Goal: Task Accomplishment & Management: Use online tool/utility

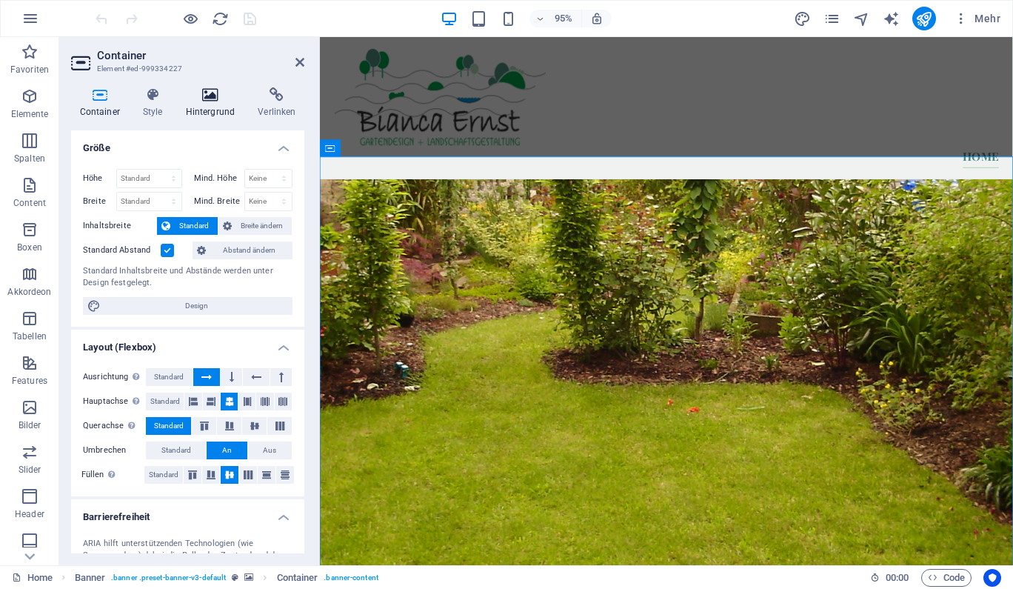
click at [201, 99] on icon at bounding box center [210, 94] width 67 height 15
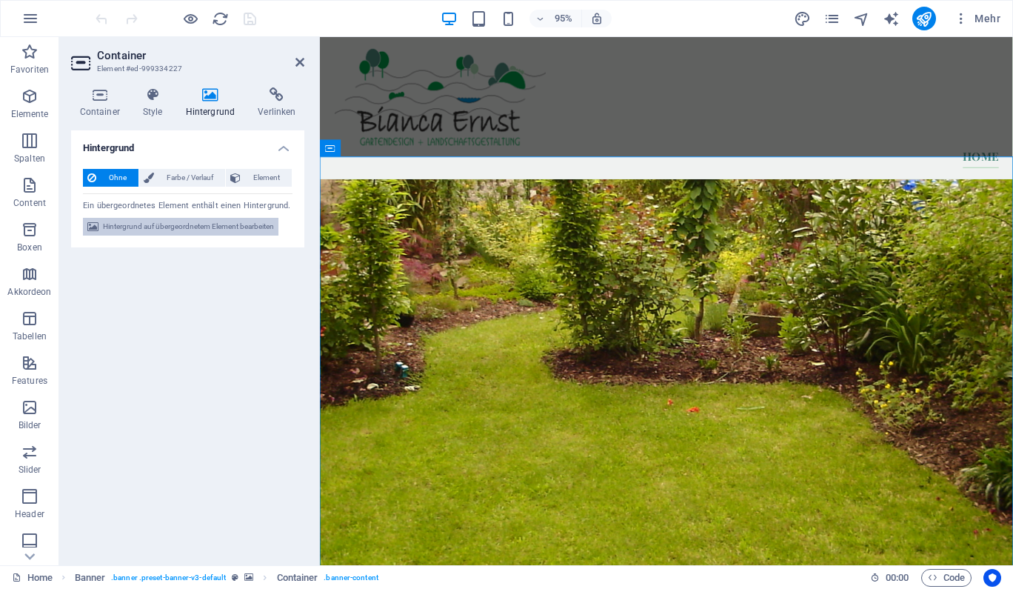
click at [245, 231] on span "Hintergrund auf übergeordnetem Element bearbeiten" at bounding box center [188, 227] width 171 height 18
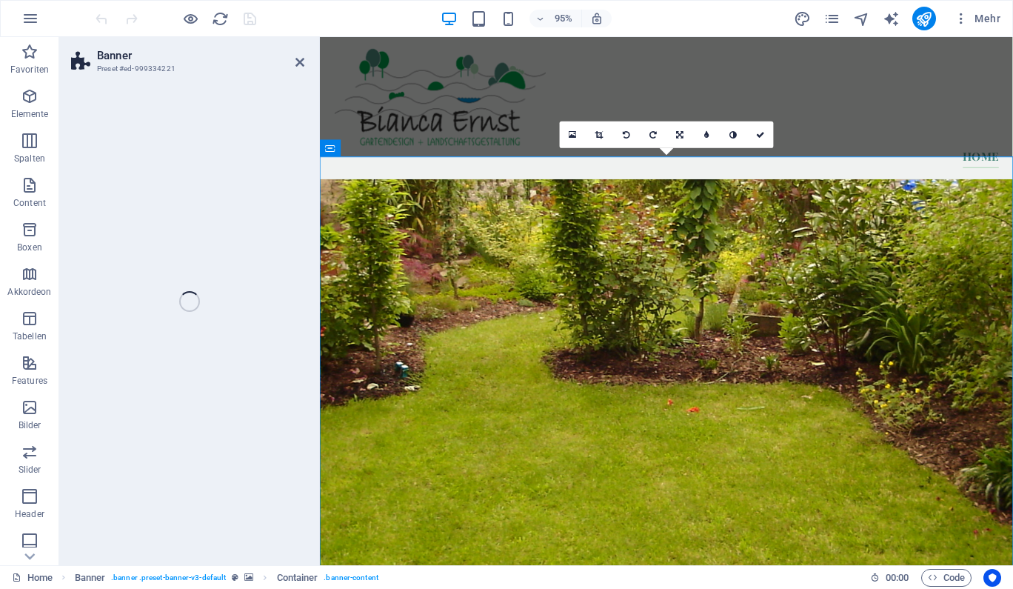
click at [245, 231] on div "Banner Preset #ed-999334221 Ziehe hier rein, um den vorhandenen Inhalt zu erset…" at bounding box center [536, 301] width 954 height 528
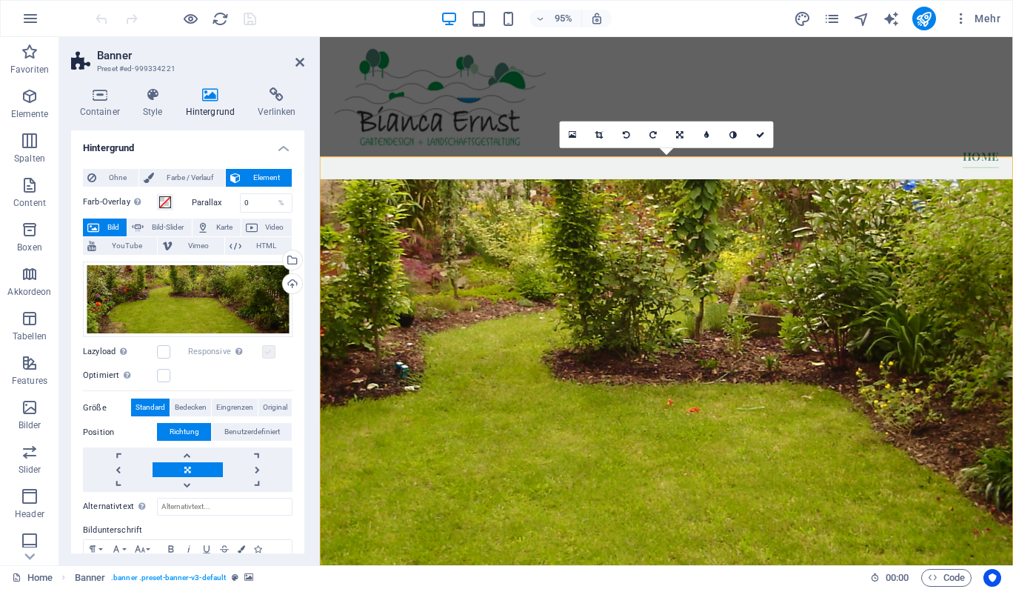
click at [271, 348] on label at bounding box center [268, 351] width 13 height 13
click at [292, 259] on div "Wähle aus deinen Dateien, Stockfotos oder lade Dateien hoch" at bounding box center [291, 261] width 22 height 22
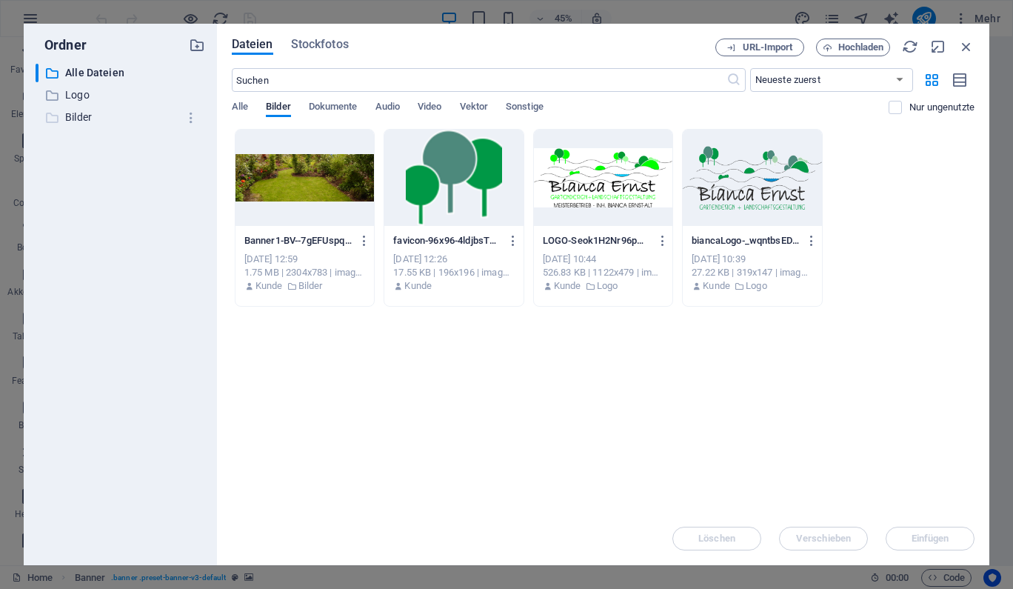
click at [100, 122] on p "Bilder" at bounding box center [121, 117] width 113 height 17
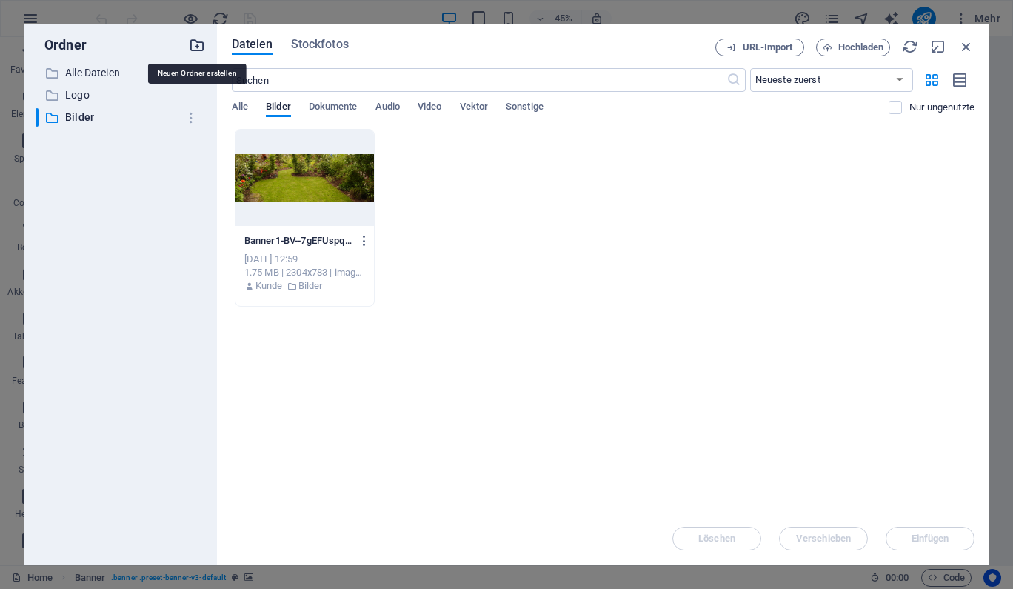
click at [195, 46] on icon "button" at bounding box center [197, 45] width 16 height 16
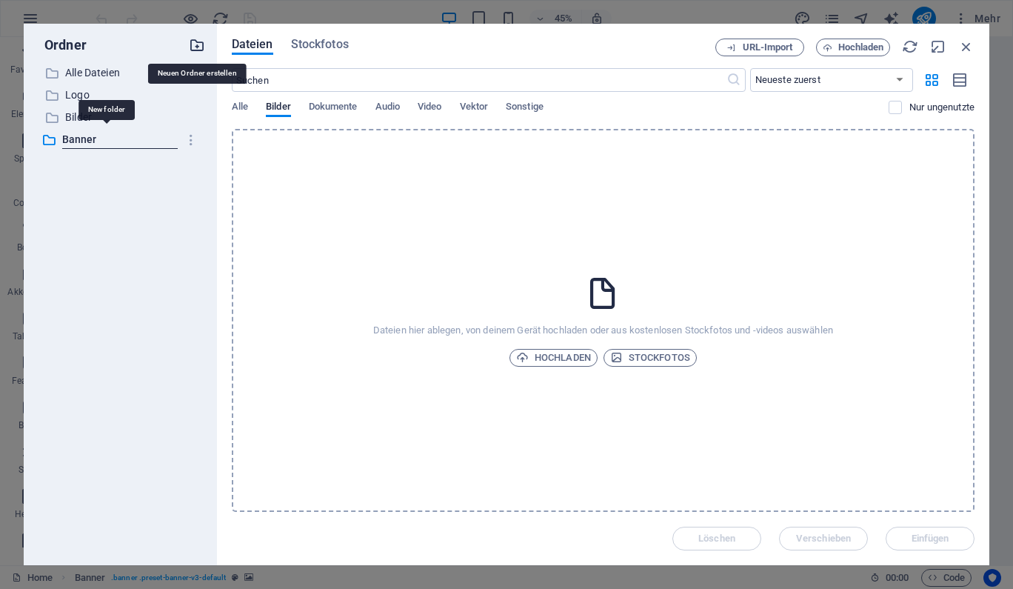
type input "Banner"
click at [130, 143] on p "Banner" at bounding box center [121, 139] width 113 height 17
click at [859, 43] on span "Hochladen" at bounding box center [862, 47] width 46 height 9
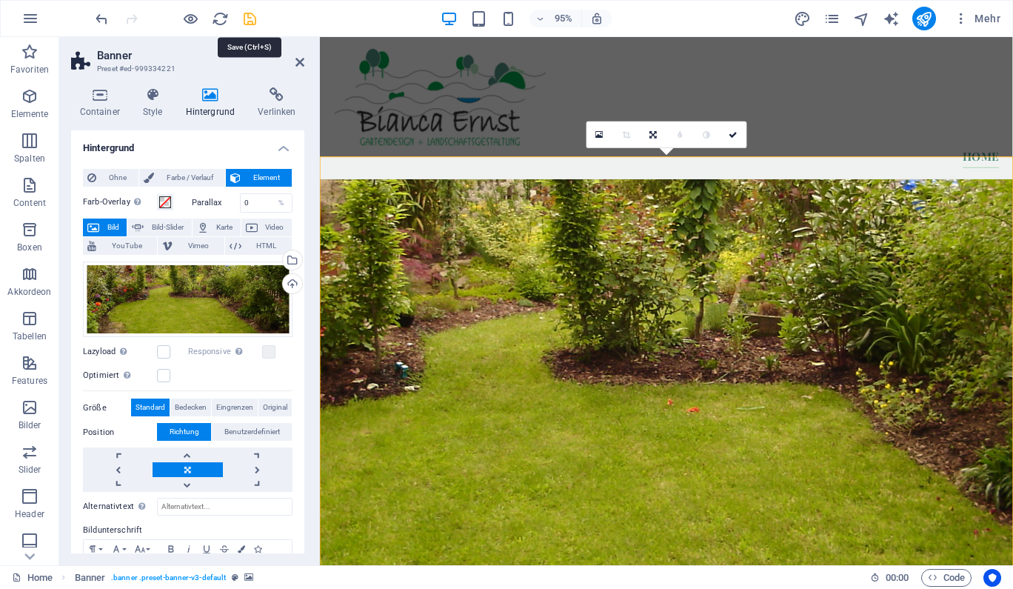
click at [248, 18] on icon "save" at bounding box center [249, 18] width 17 height 17
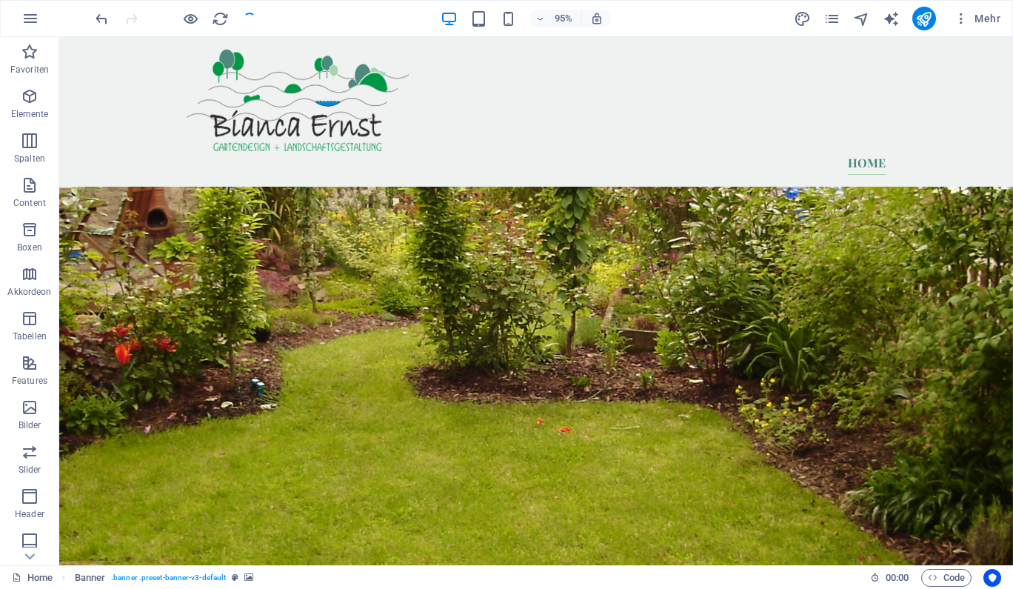
checkbox input "false"
click at [927, 17] on icon "publish" at bounding box center [924, 18] width 17 height 17
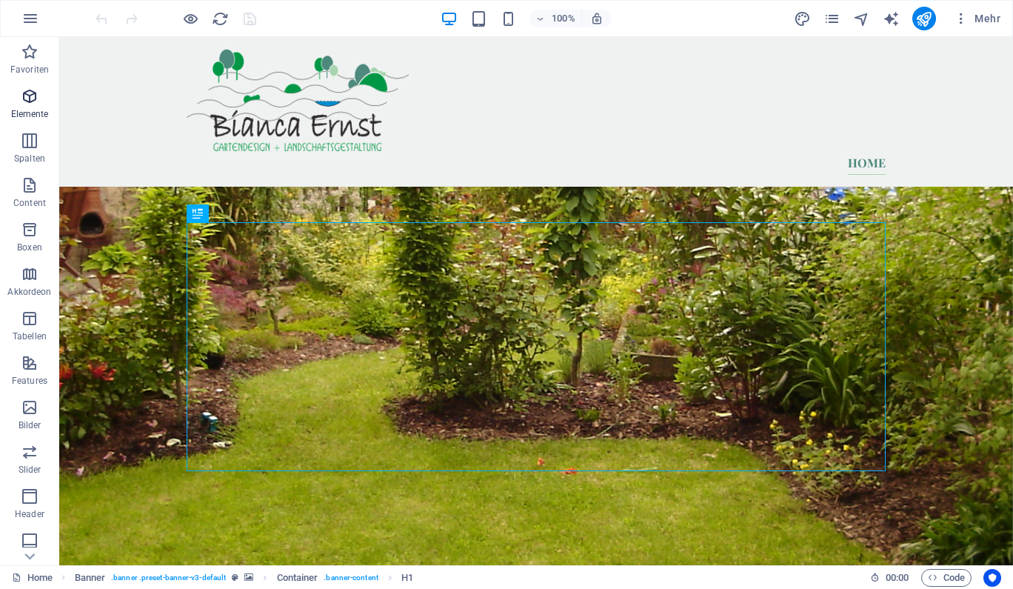
click at [27, 97] on icon "button" at bounding box center [30, 96] width 18 height 18
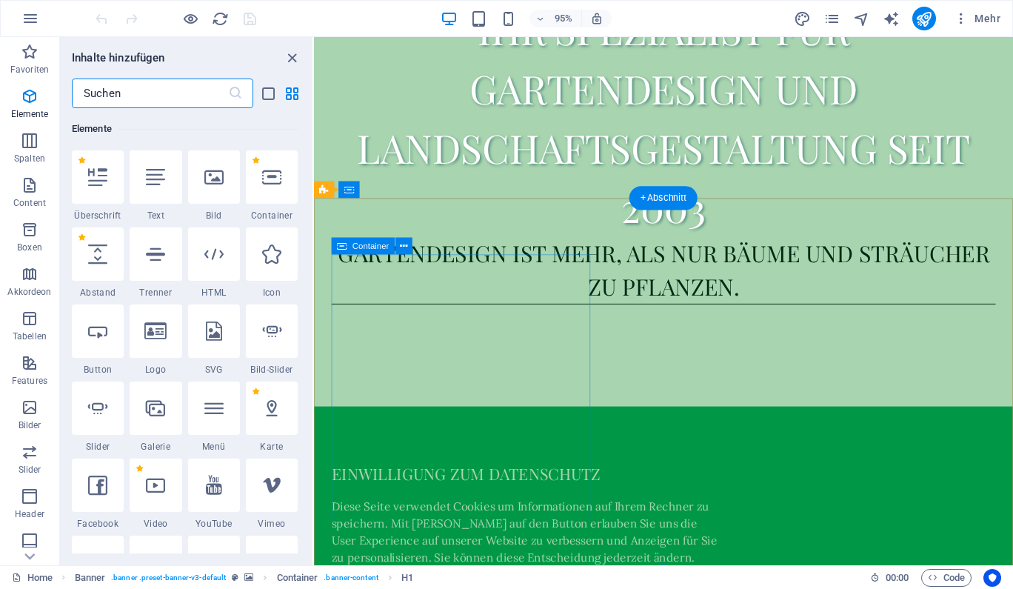
scroll to position [700, 0]
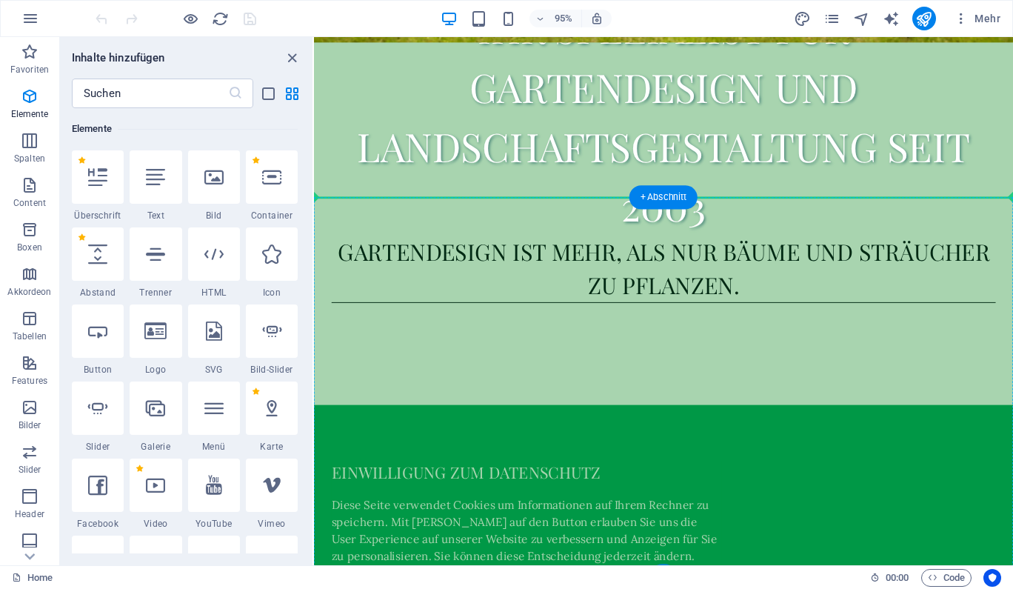
select select "4"
select select "%"
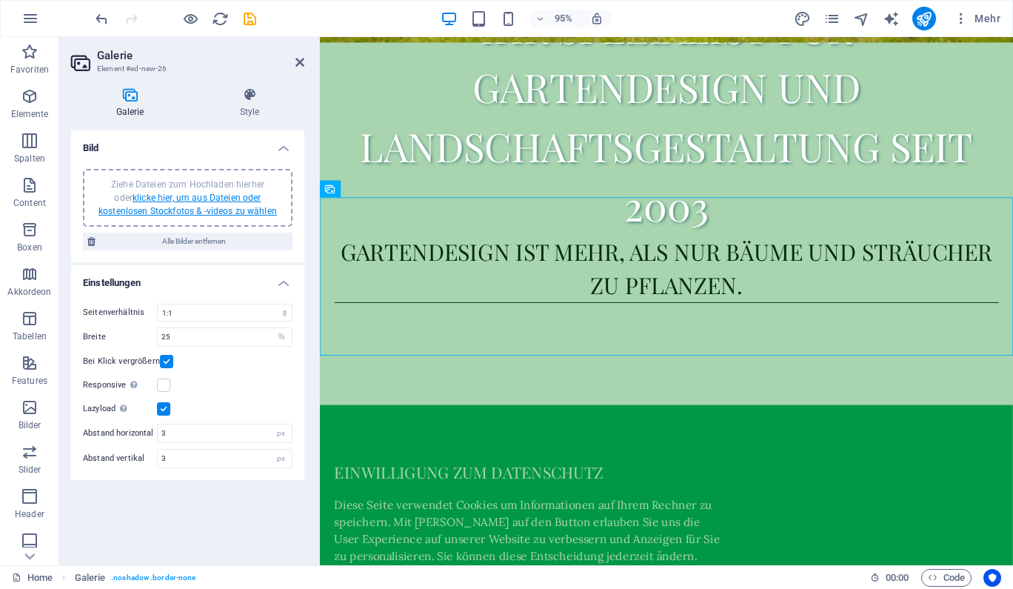
click at [213, 207] on link "klicke hier, um aus Dateien oder kostenlosen Stockfotos & -videos zu wählen" at bounding box center [188, 205] width 179 height 24
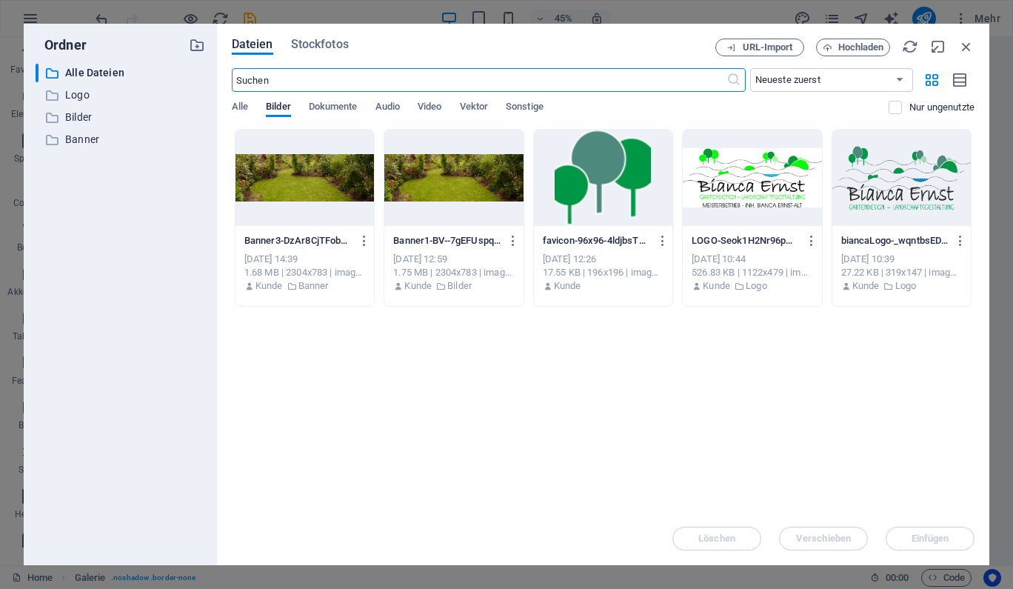
scroll to position [137, 0]
click at [281, 184] on div at bounding box center [305, 178] width 139 height 96
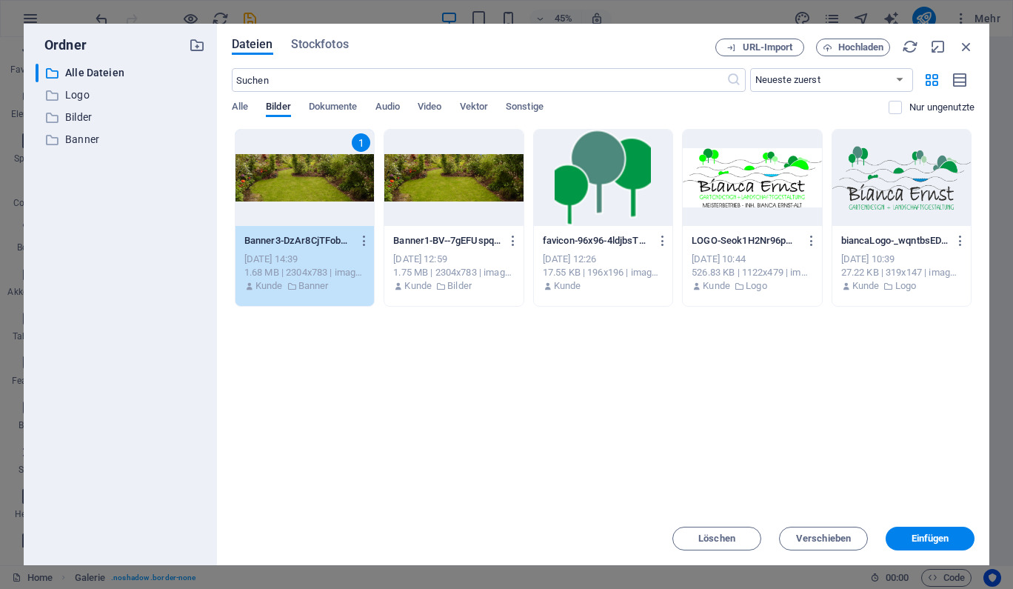
click at [481, 211] on div at bounding box center [453, 178] width 139 height 96
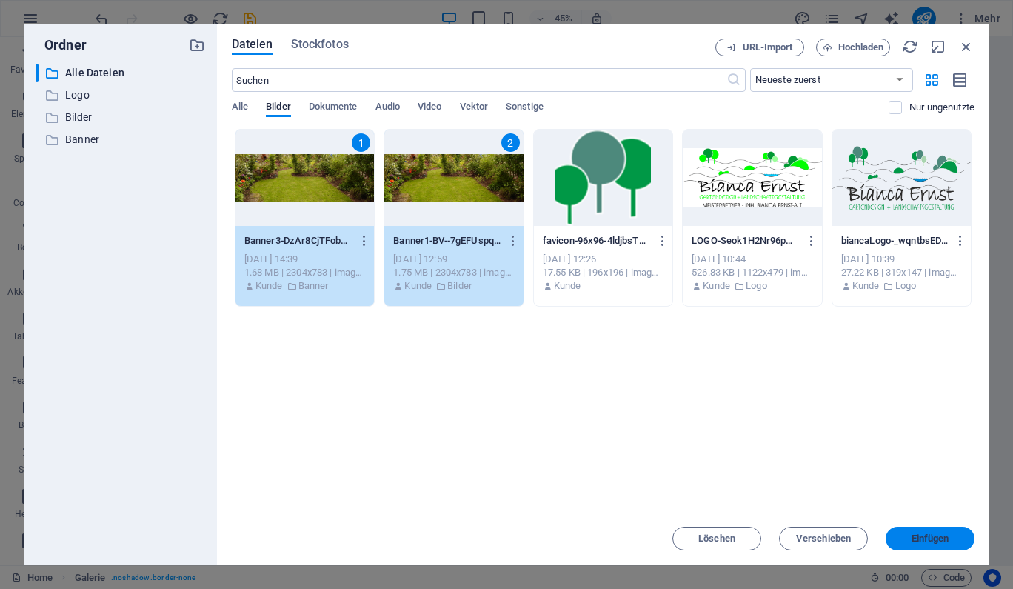
click at [944, 539] on span "Einfügen" at bounding box center [931, 538] width 38 height 9
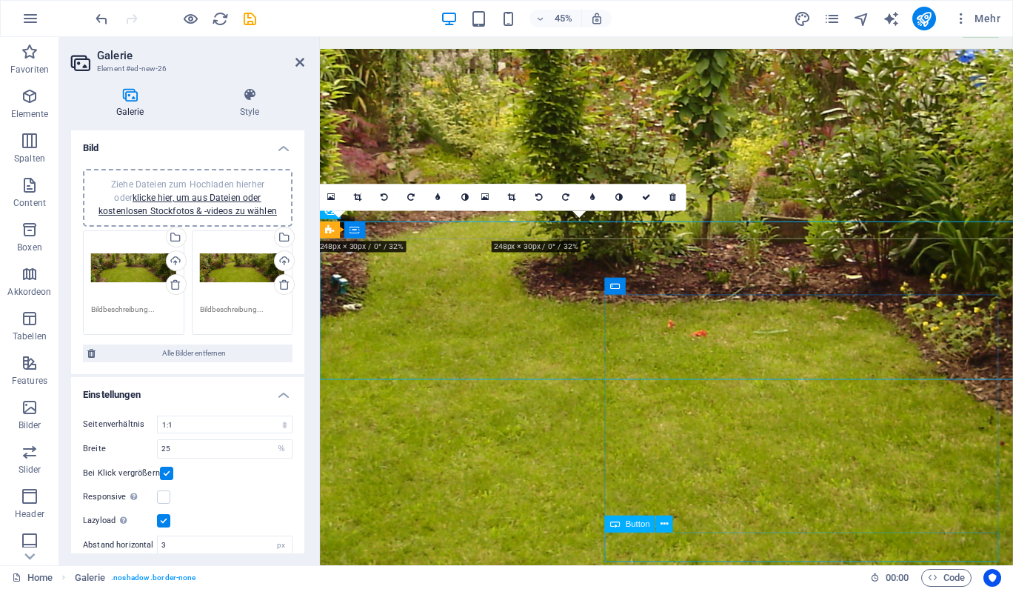
scroll to position [675, 0]
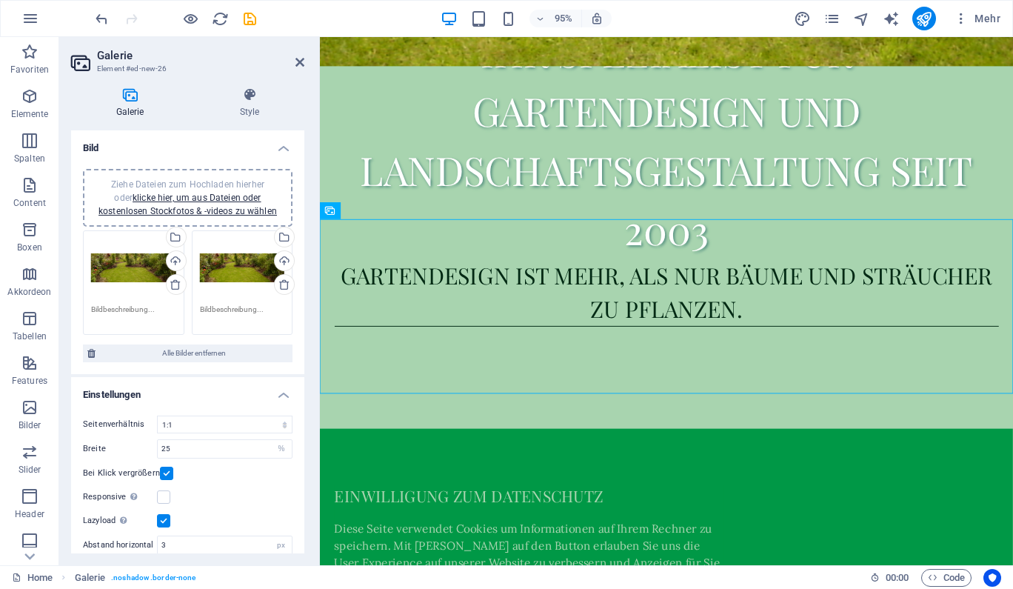
click at [164, 520] on label at bounding box center [163, 520] width 13 height 13
click at [0, 0] on input "Lazyload Bilder auf Seite nachträglich laden. Verbessert Ladezeit (Pagespeed)." at bounding box center [0, 0] width 0 height 0
click at [162, 493] on label at bounding box center [163, 496] width 13 height 13
click at [0, 0] on input "Responsive Automatisch Retina-Bilder und kleinere Bilder auf Smartphones laden" at bounding box center [0, 0] width 0 height 0
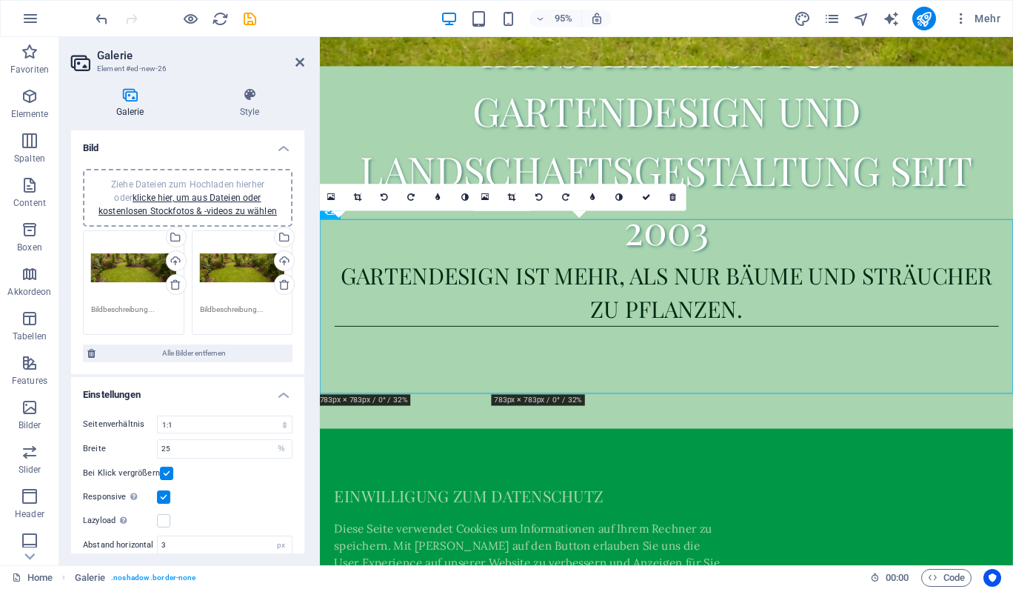
scroll to position [39, 0]
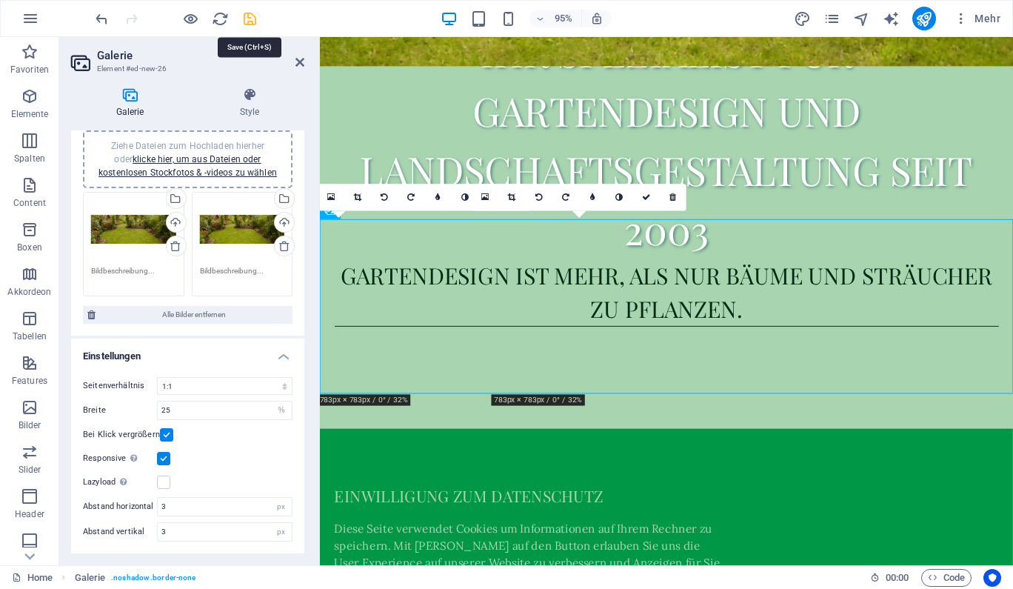
click at [251, 16] on icon "save" at bounding box center [249, 18] width 17 height 17
checkbox input "false"
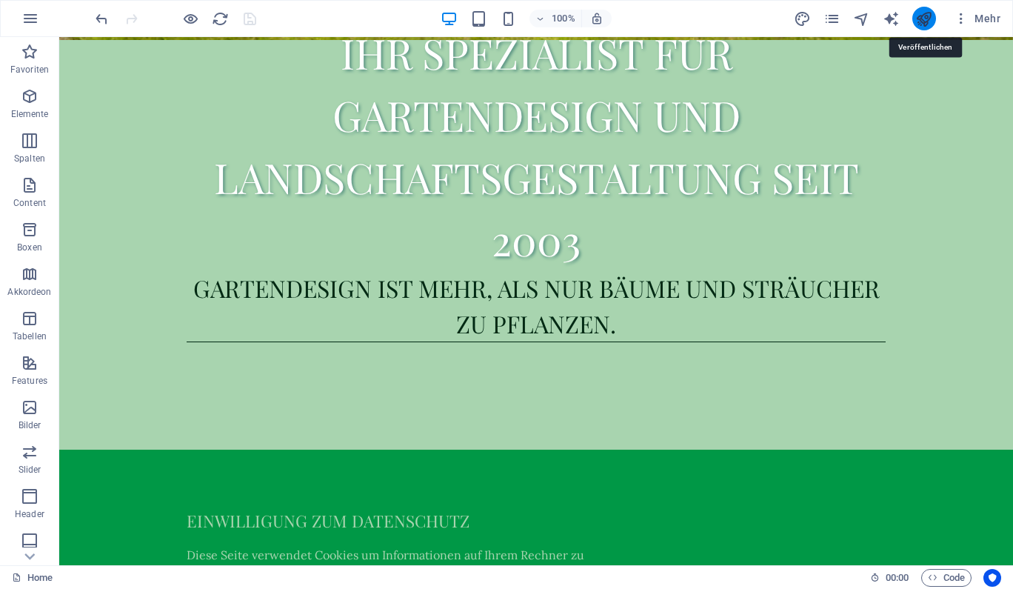
click at [929, 16] on icon "publish" at bounding box center [924, 18] width 17 height 17
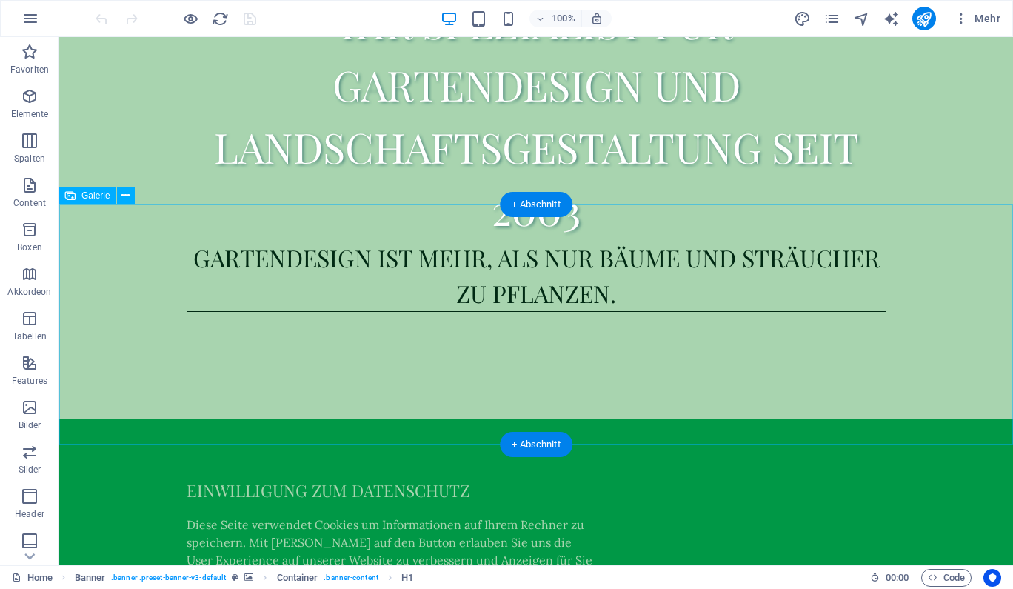
scroll to position [707, 0]
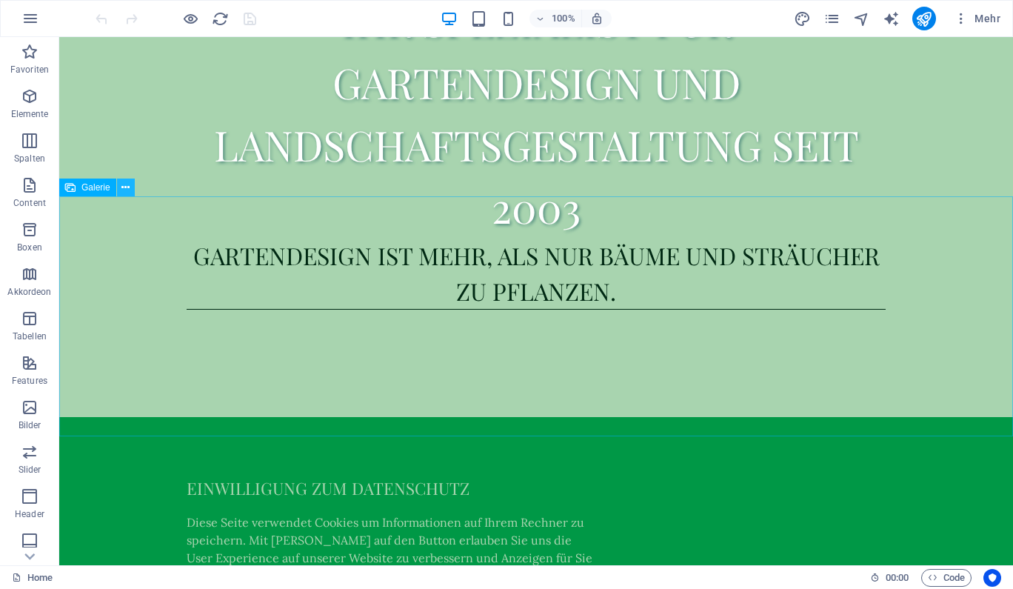
click at [122, 189] on icon at bounding box center [125, 188] width 8 height 16
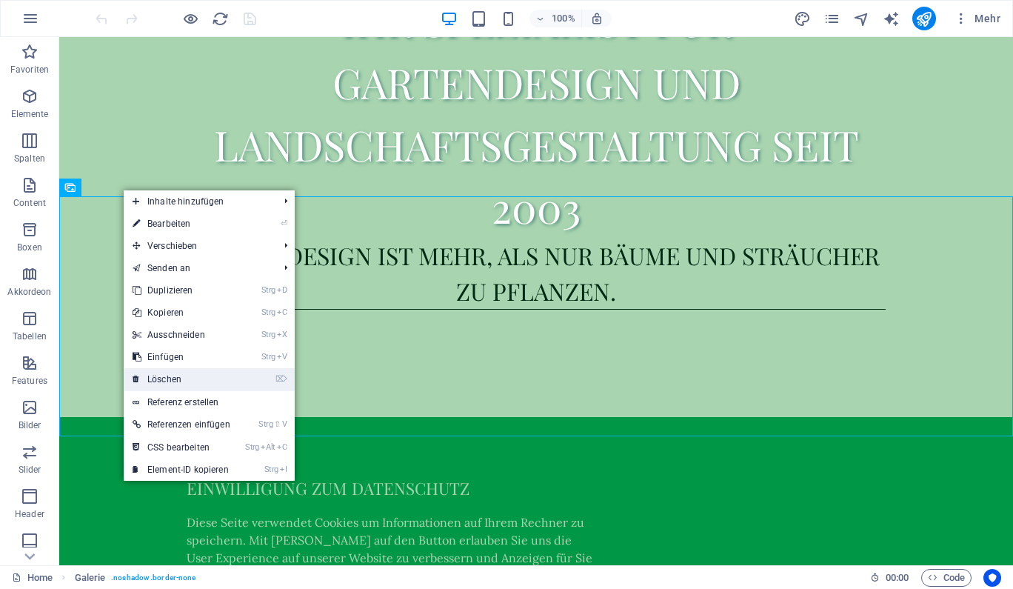
click at [175, 373] on link "⌦ Löschen" at bounding box center [182, 379] width 116 height 22
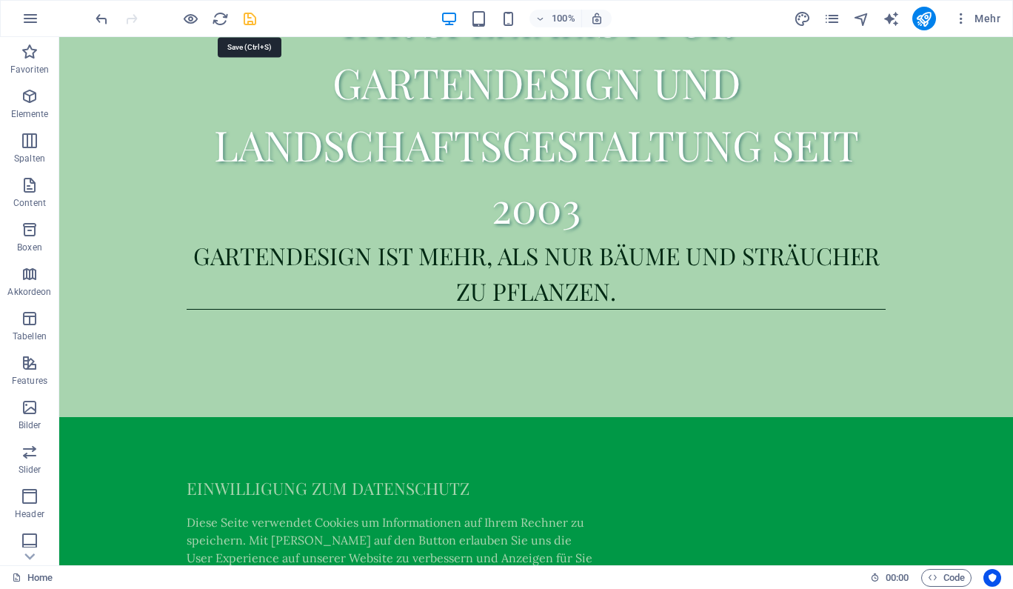
click at [250, 24] on icon "save" at bounding box center [249, 18] width 17 height 17
checkbox input "false"
click at [993, 13] on span "Mehr" at bounding box center [977, 18] width 47 height 15
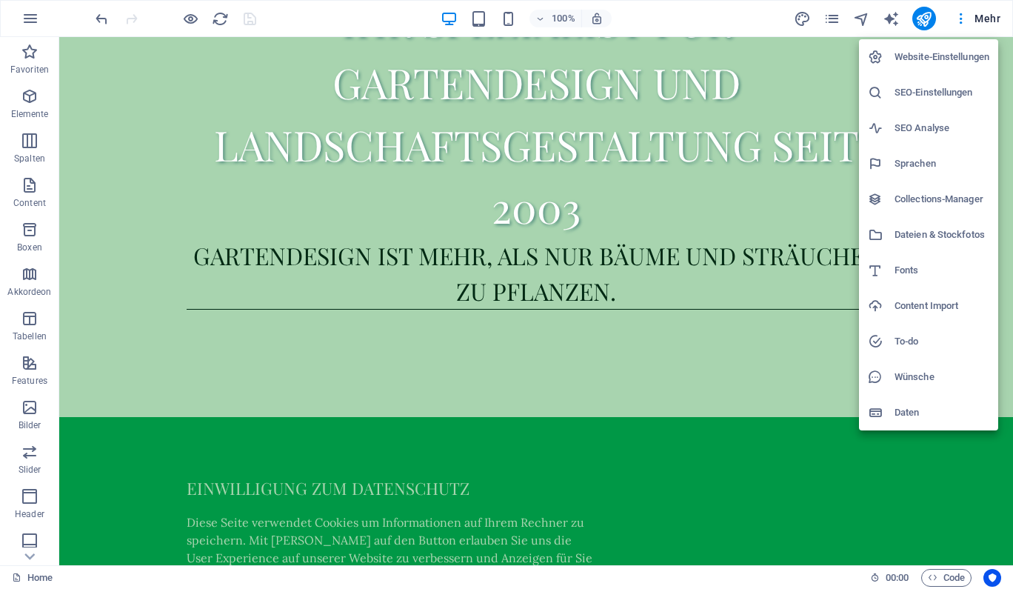
click at [947, 55] on h6 "Website-Einstellungen" at bounding box center [942, 57] width 95 height 18
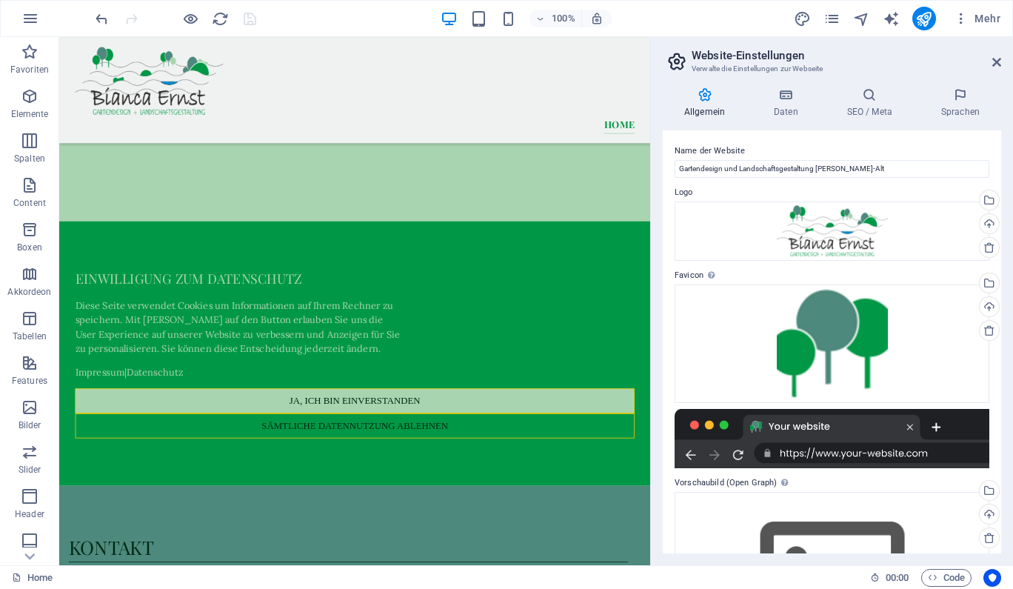
scroll to position [484, 0]
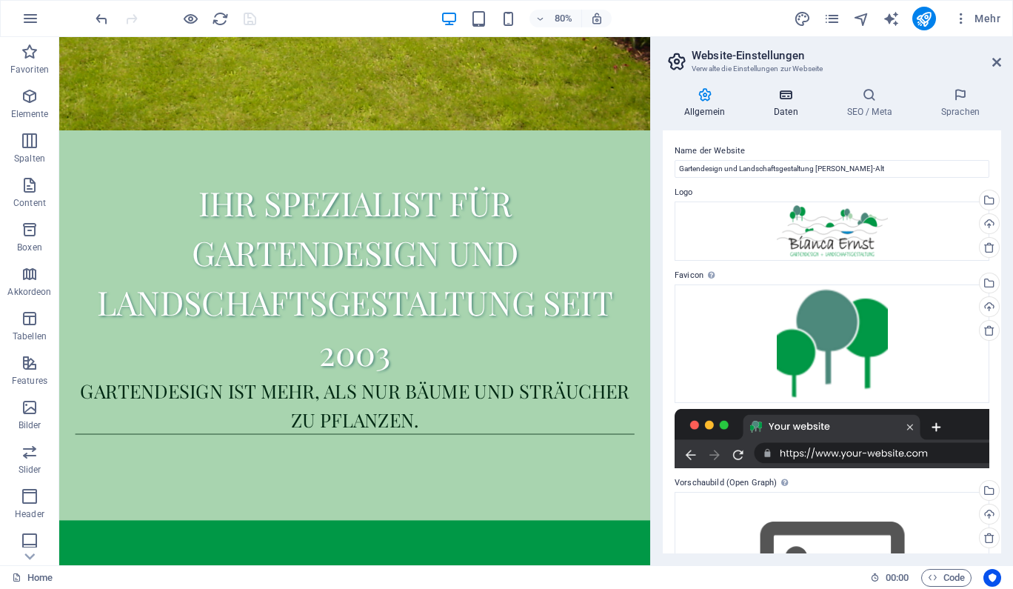
click at [779, 109] on h4 "Daten" at bounding box center [789, 102] width 73 height 31
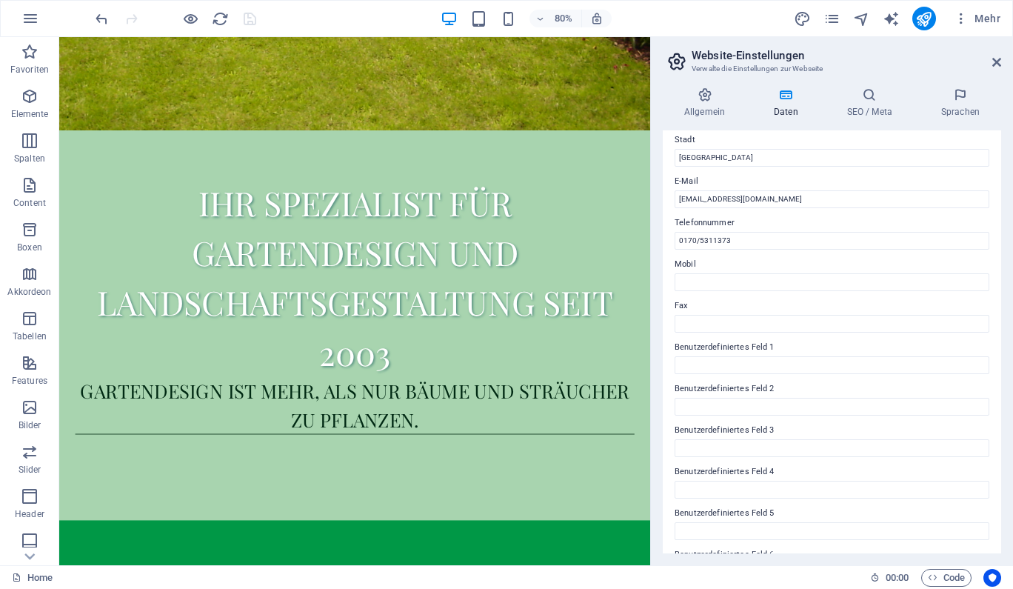
scroll to position [289, 0]
click at [866, 99] on icon at bounding box center [870, 94] width 88 height 15
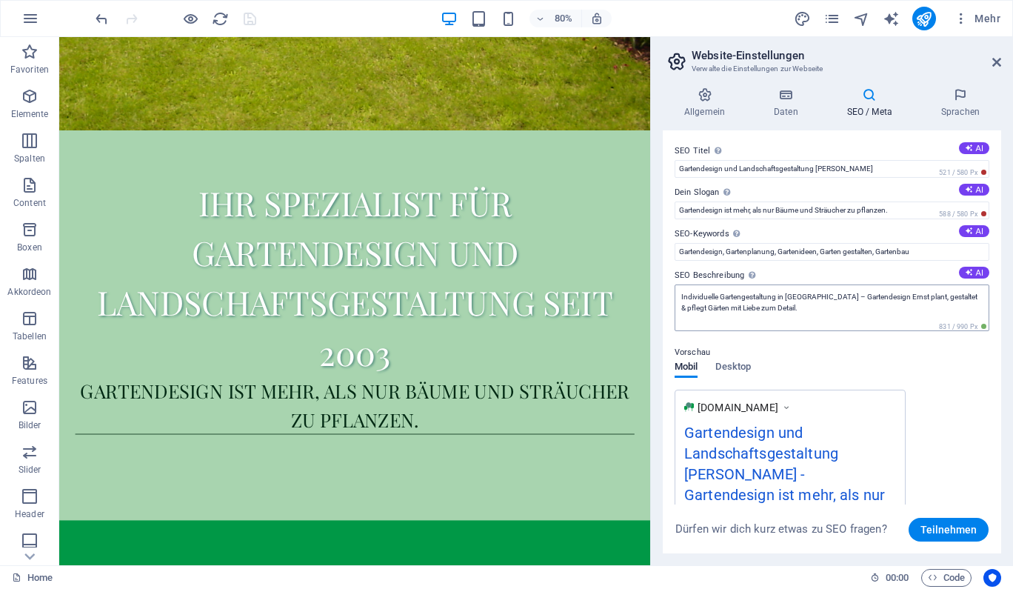
scroll to position [278, 0]
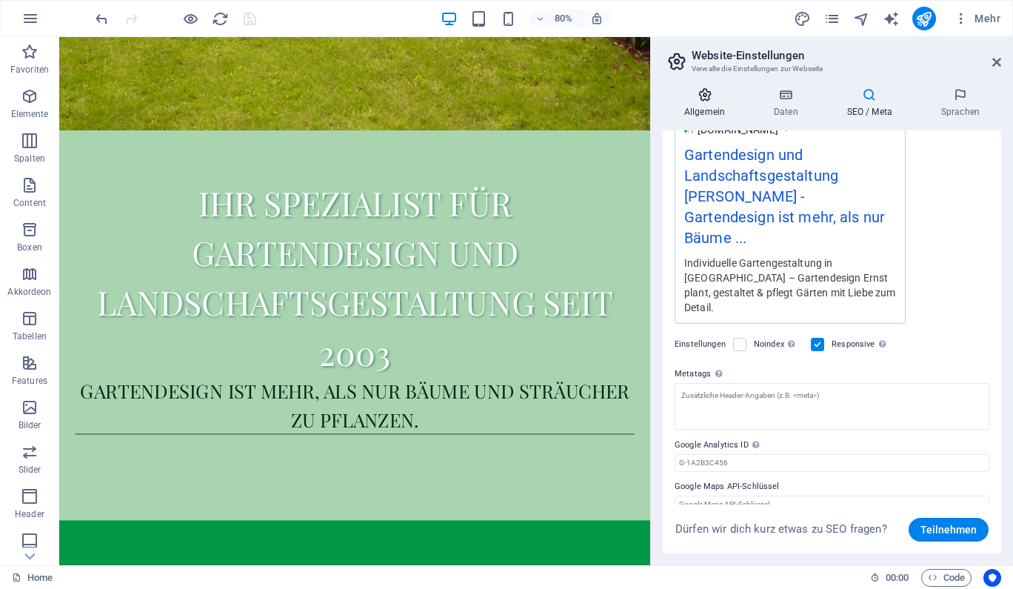
click at [708, 102] on h4 "Allgemein" at bounding box center [708, 102] width 90 height 31
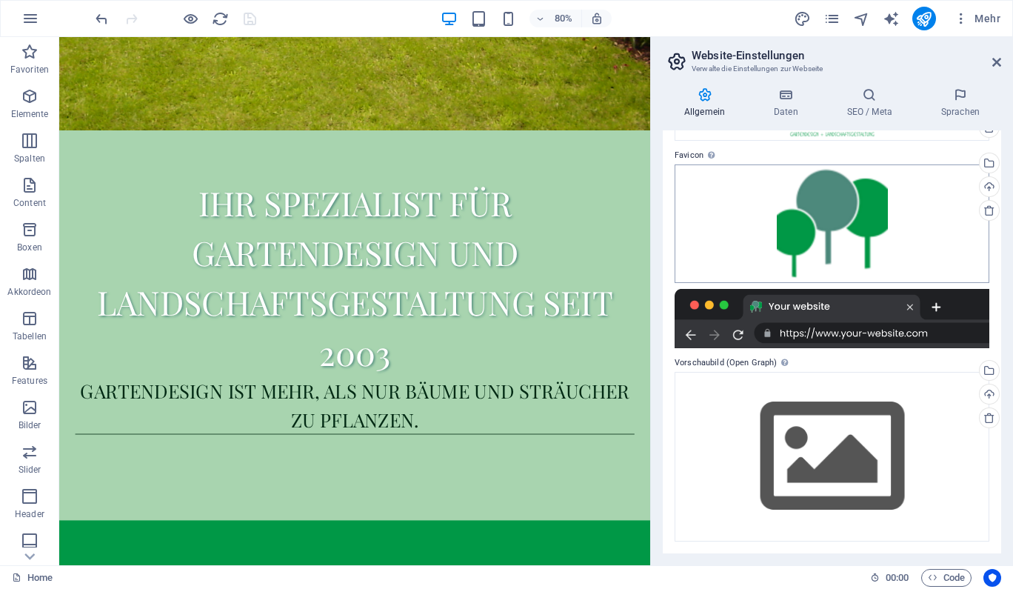
scroll to position [0, 0]
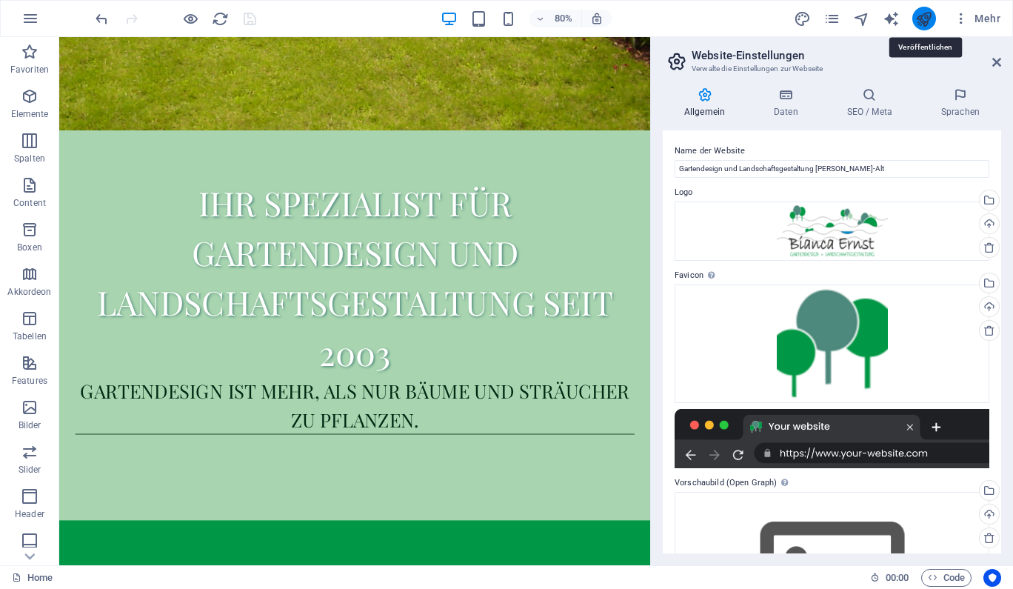
click at [924, 20] on icon "publish" at bounding box center [924, 18] width 17 height 17
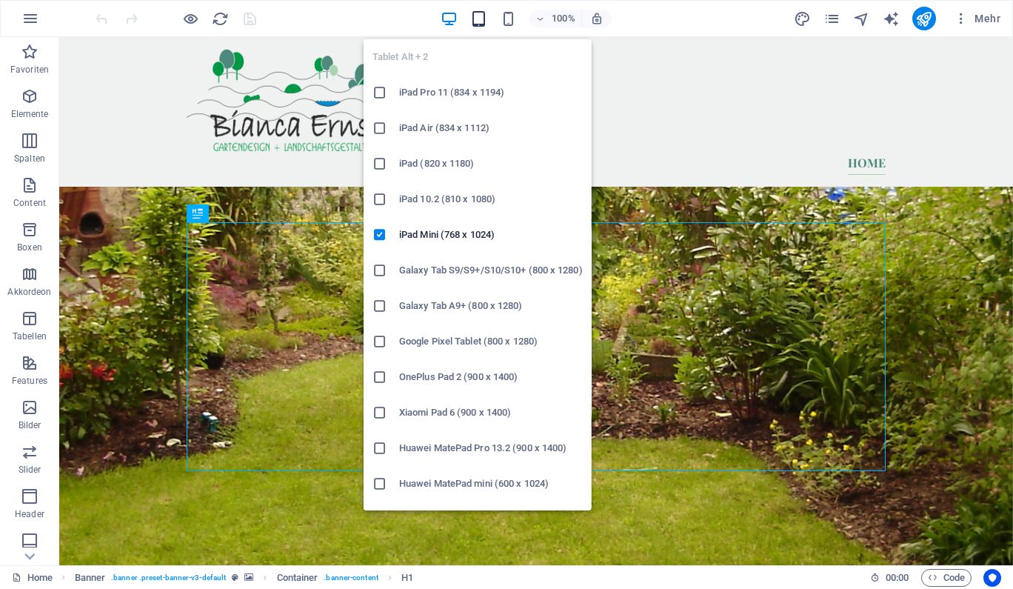
click at [477, 15] on icon "button" at bounding box center [478, 18] width 17 height 17
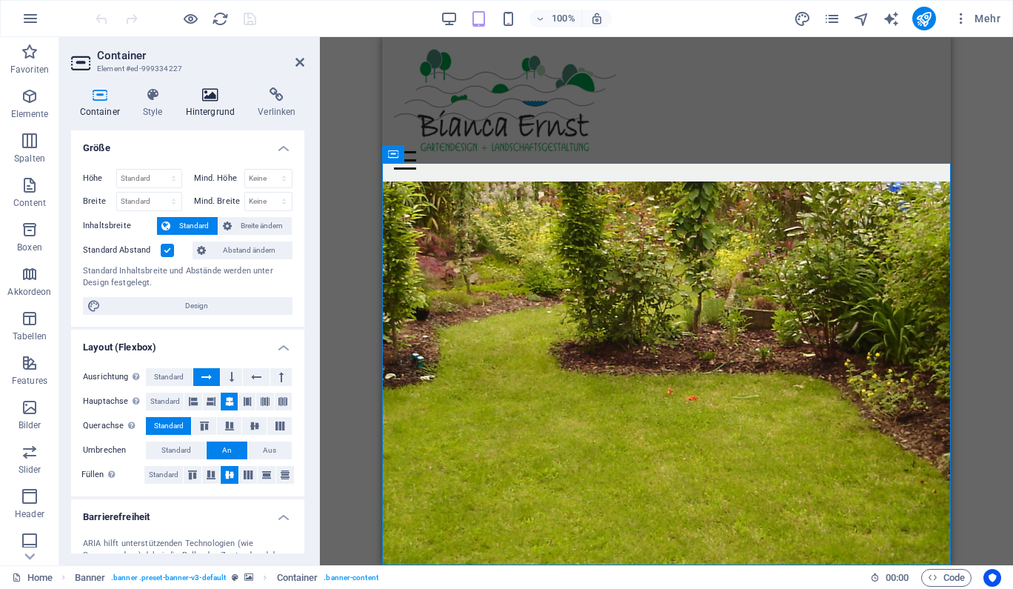
click at [206, 99] on icon at bounding box center [210, 94] width 67 height 15
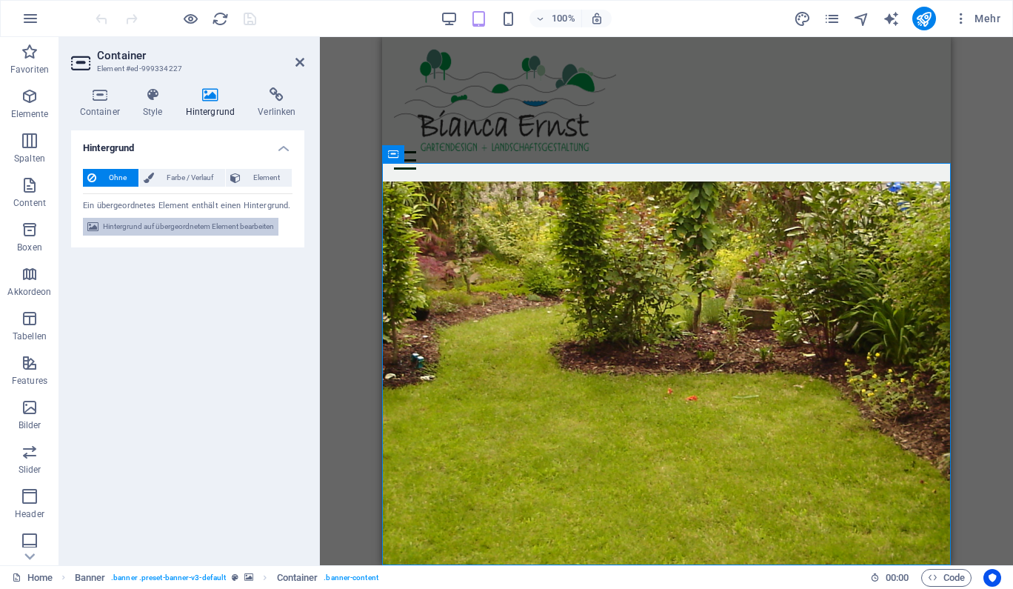
click at [206, 224] on span "Hintergrund auf übergeordnetem Element bearbeiten" at bounding box center [188, 227] width 171 height 18
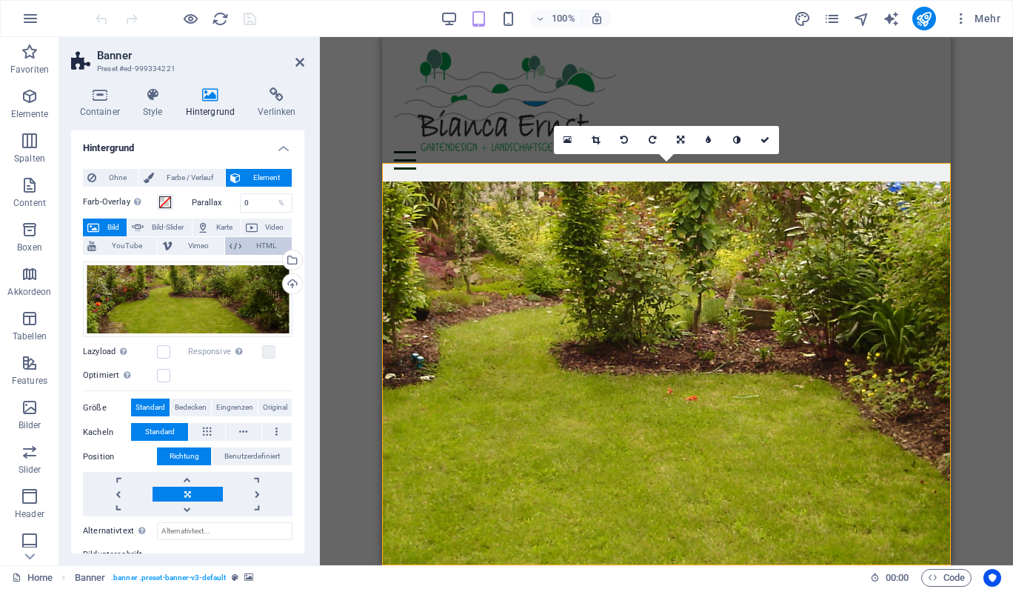
click at [250, 248] on span "HTML" at bounding box center [266, 246] width 41 height 18
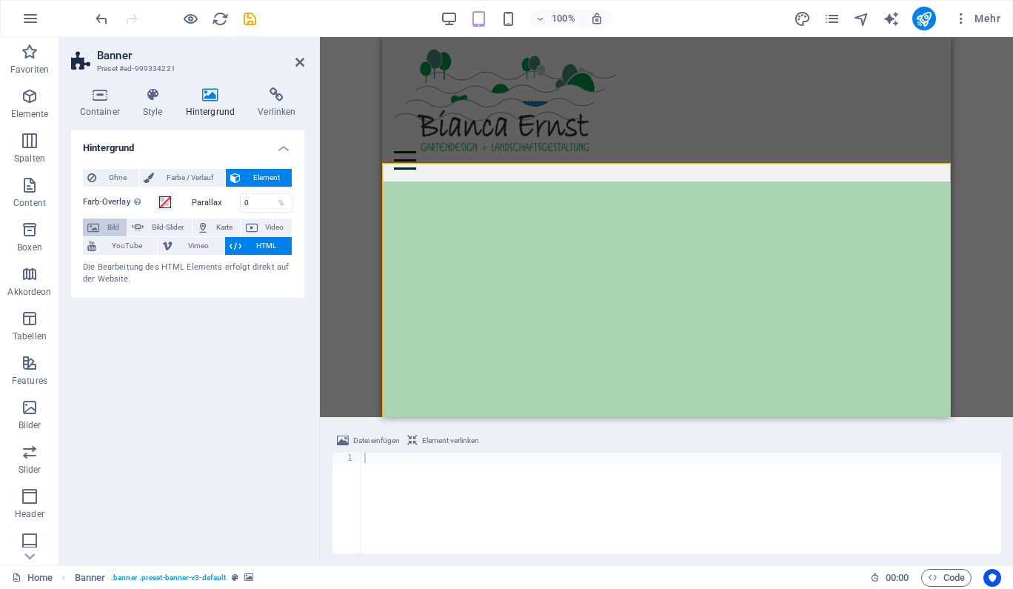
click at [112, 226] on span "Bild" at bounding box center [113, 228] width 19 height 18
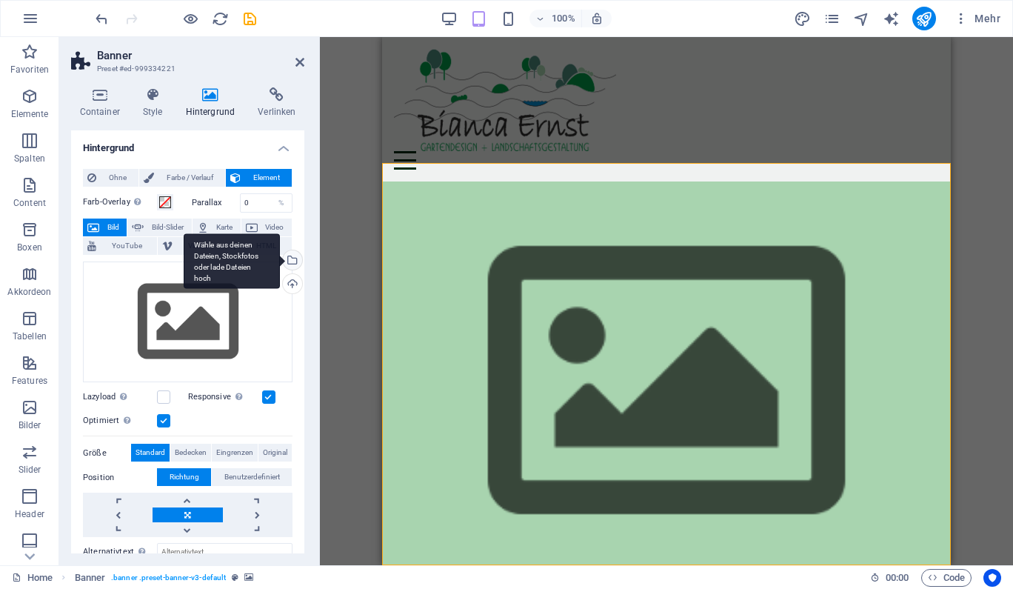
click at [294, 258] on div "Wähle aus deinen Dateien, Stockfotos oder lade Dateien hoch" at bounding box center [291, 261] width 22 height 22
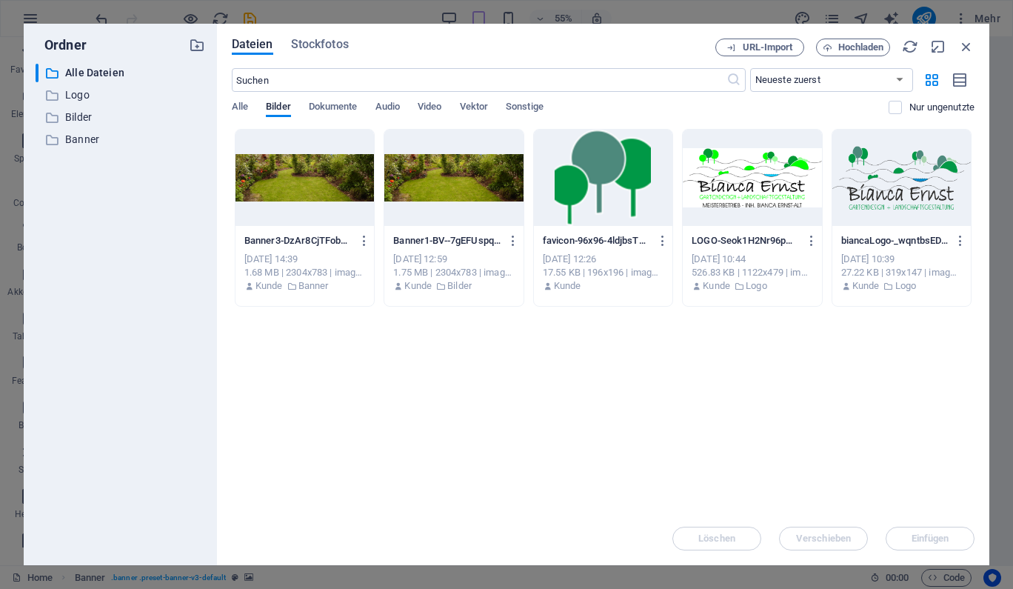
click at [445, 178] on div at bounding box center [453, 178] width 139 height 96
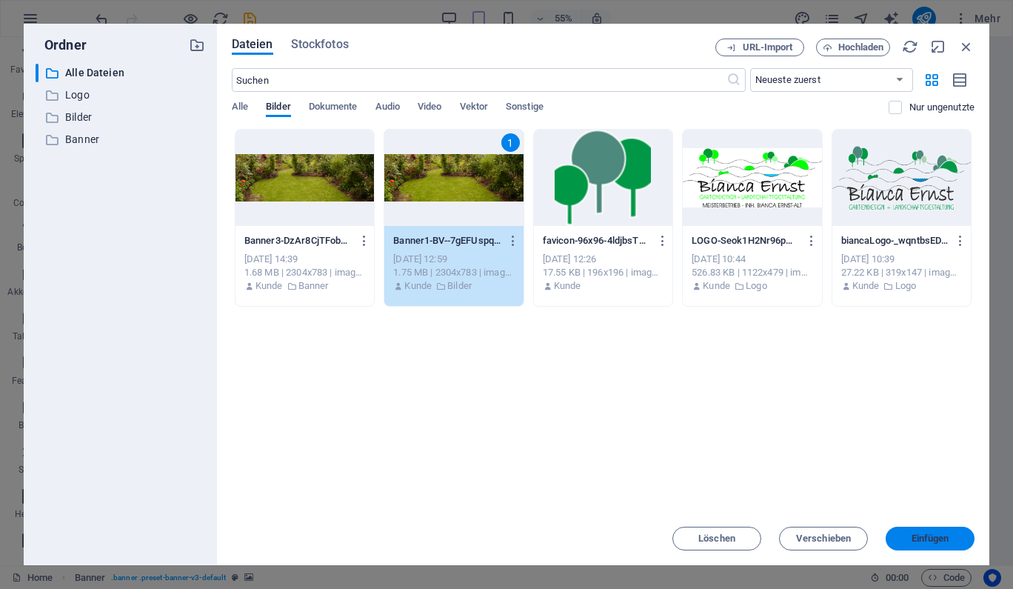
click at [900, 541] on span "Einfügen" at bounding box center [930, 538] width 77 height 9
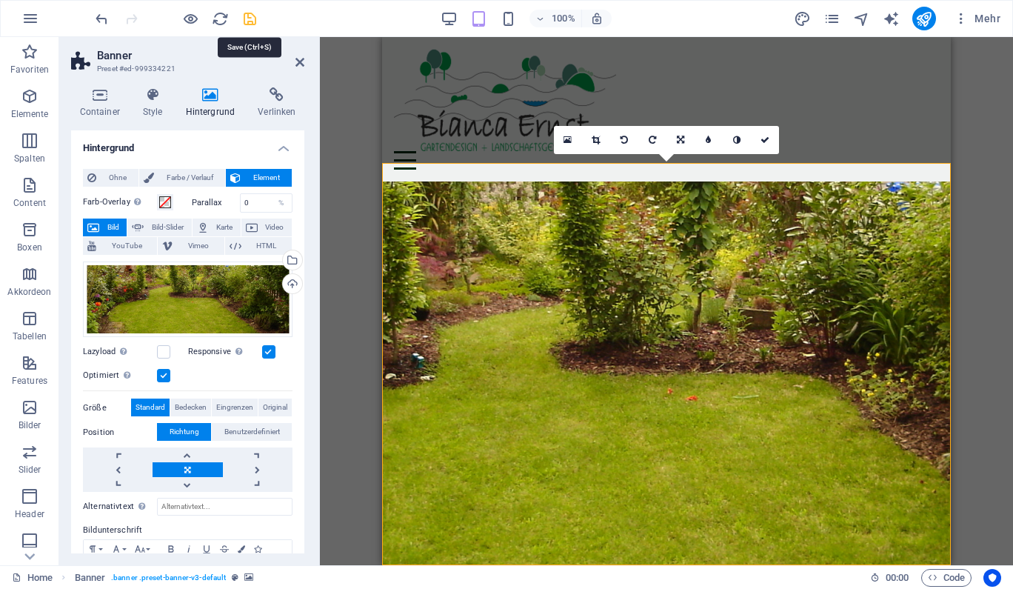
click at [248, 21] on icon "save" at bounding box center [249, 18] width 17 height 17
checkbox input "false"
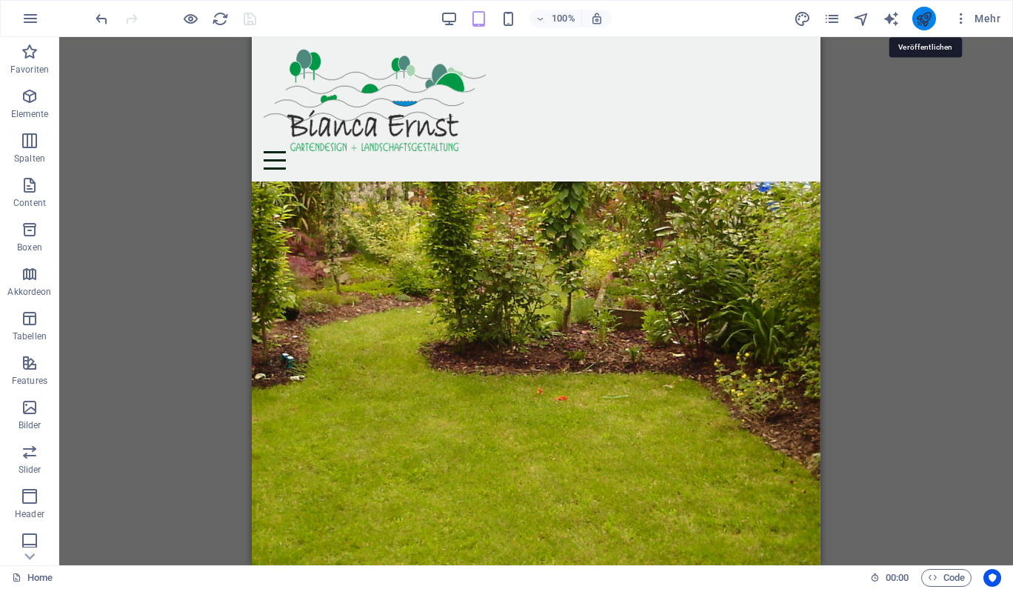
click at [921, 12] on icon "publish" at bounding box center [924, 18] width 17 height 17
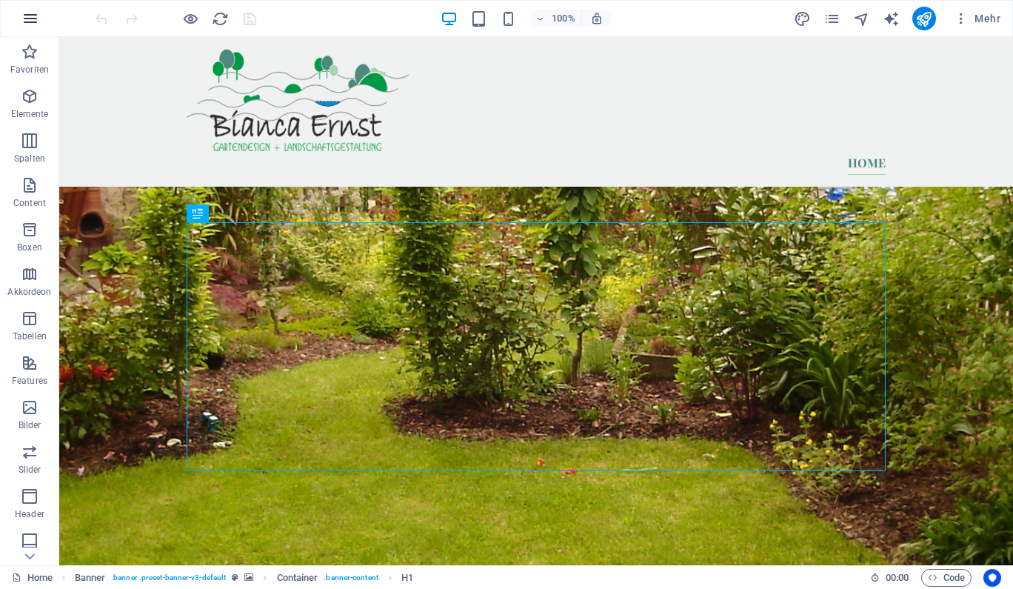
click at [35, 14] on icon "button" at bounding box center [30, 19] width 18 height 18
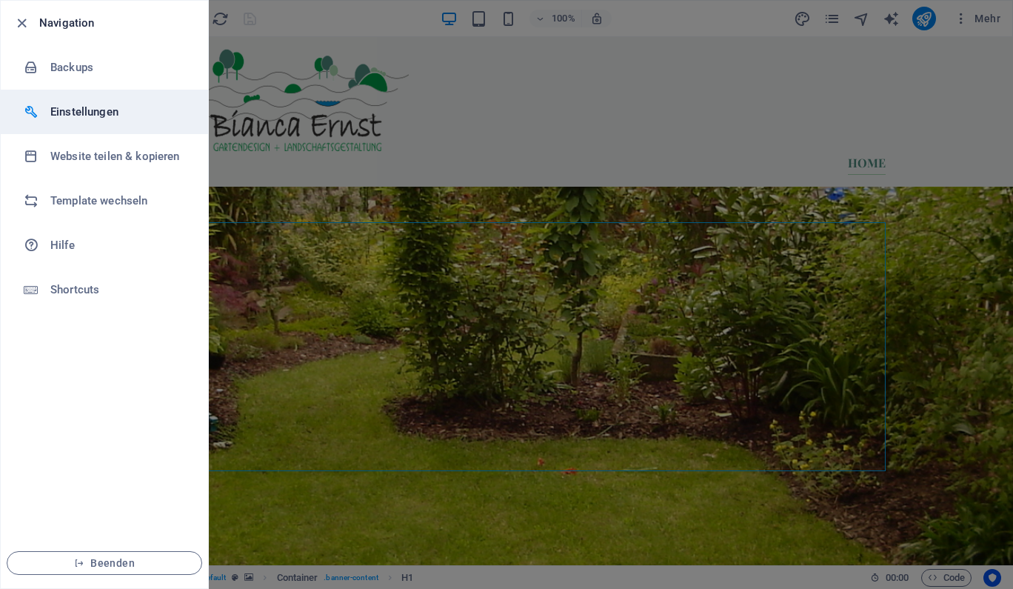
click at [95, 113] on h6 "Einstellungen" at bounding box center [118, 112] width 137 height 18
select select "de"
select select "all"
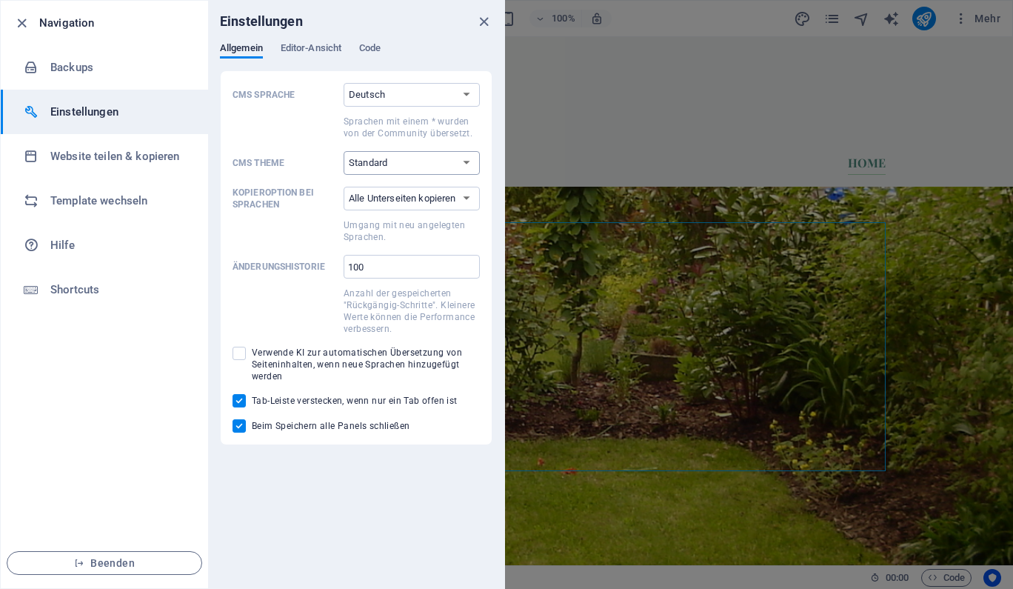
click at [344, 151] on select "Standard Dark Light" at bounding box center [412, 163] width 136 height 24
click at [446, 161] on select "Standard Dark Light" at bounding box center [412, 163] width 136 height 24
click at [344, 187] on select "Nur Startseite kopieren Alle Unterseiten kopieren" at bounding box center [412, 199] width 136 height 24
click at [309, 221] on span at bounding box center [285, 229] width 105 height 27
click at [344, 210] on select "Nur Startseite kopieren Alle Unterseiten kopieren" at bounding box center [412, 199] width 136 height 24
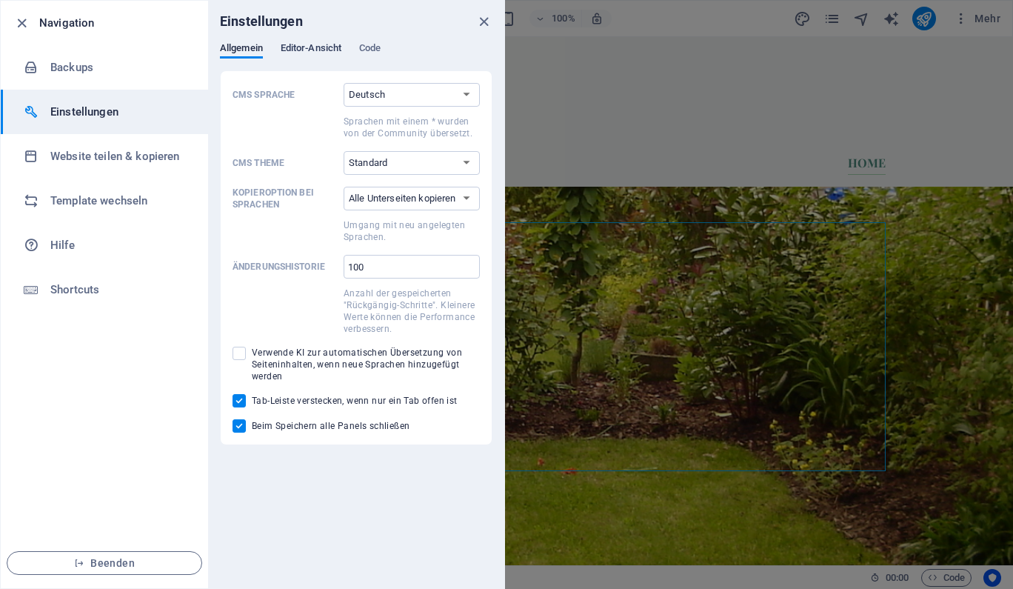
click at [313, 52] on span "Editor-Ansicht" at bounding box center [311, 49] width 61 height 21
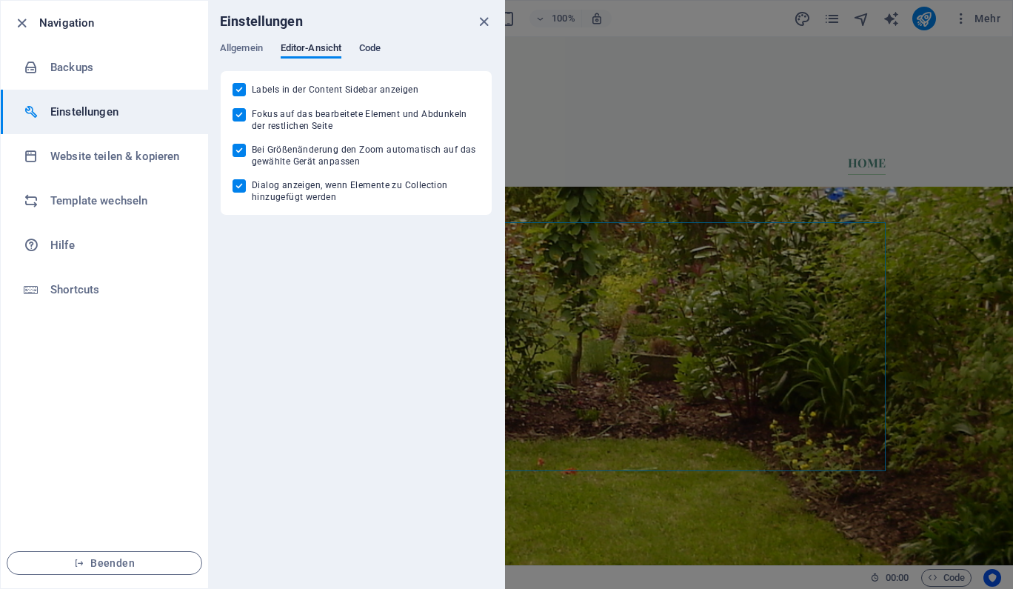
click at [376, 53] on span "Code" at bounding box center [369, 49] width 21 height 21
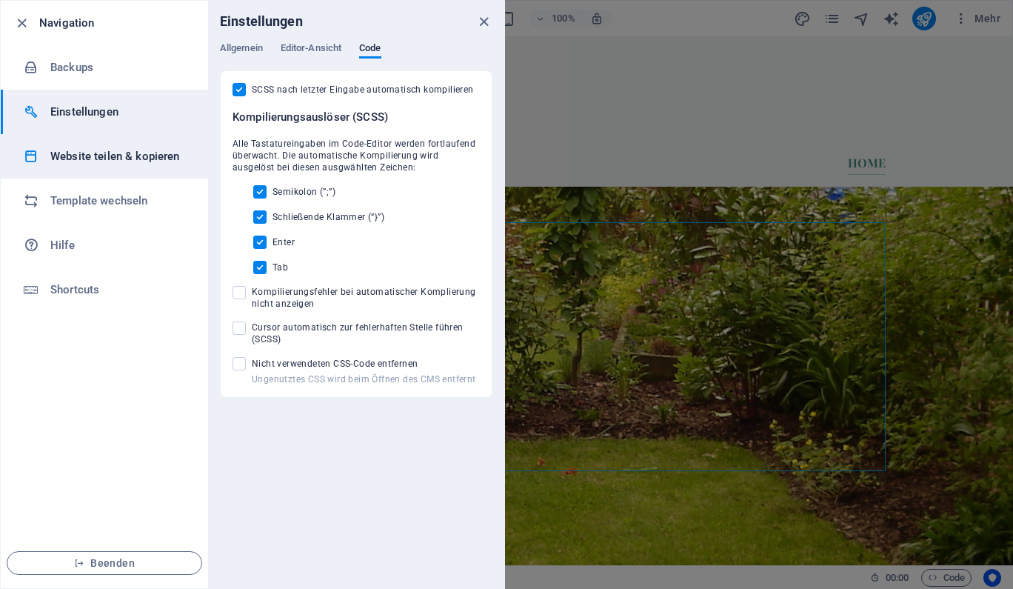
click at [124, 157] on h6 "Website teilen & kopieren" at bounding box center [118, 156] width 137 height 18
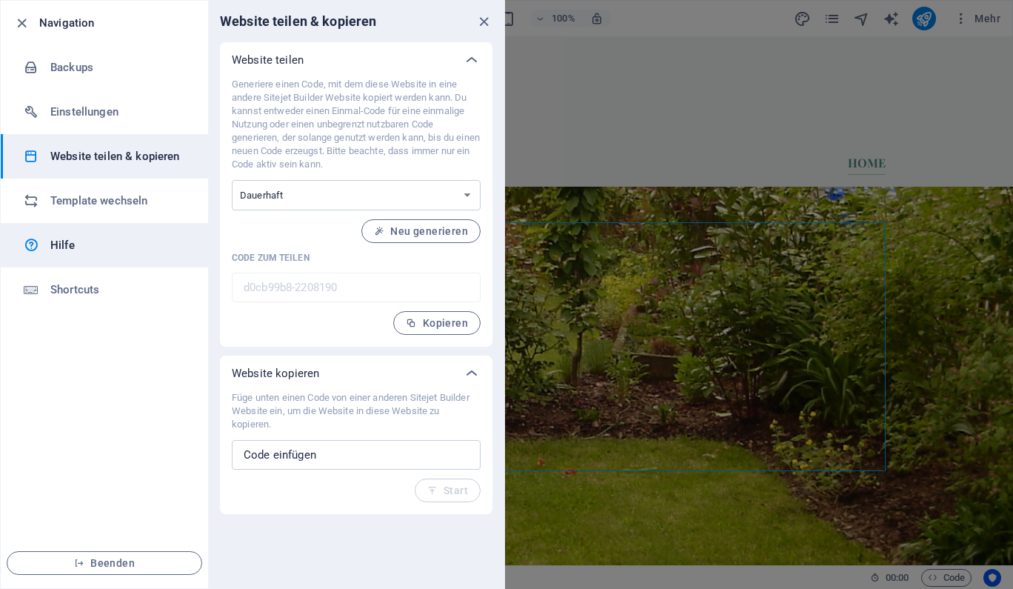
click at [108, 254] on link "Hilfe" at bounding box center [104, 245] width 207 height 44
click at [493, 19] on div "Website teilen & kopieren" at bounding box center [356, 21] width 296 height 41
click at [482, 21] on icon "close" at bounding box center [484, 21] width 17 height 17
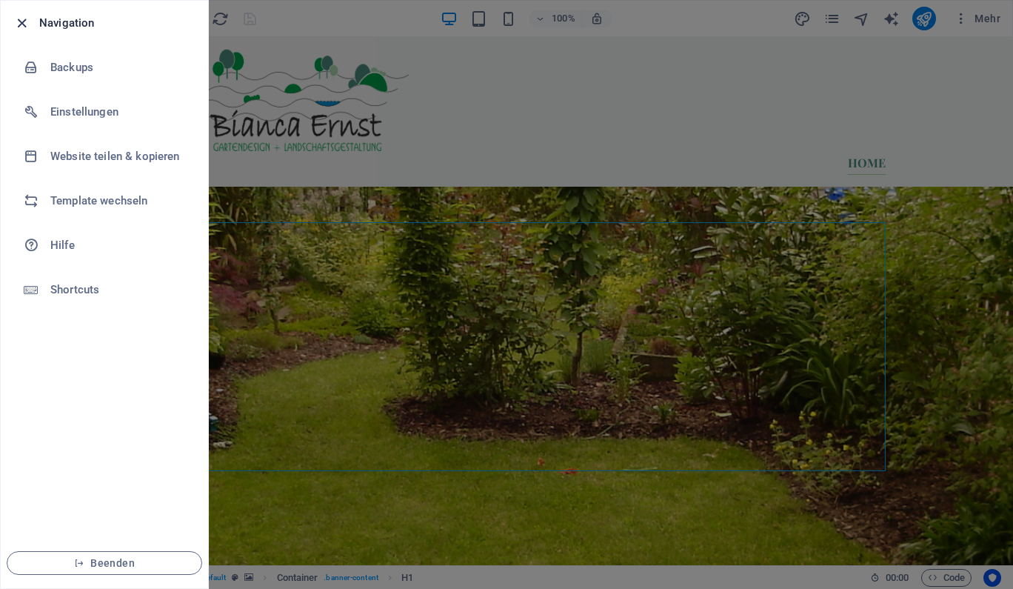
click at [19, 21] on icon "button" at bounding box center [21, 23] width 17 height 17
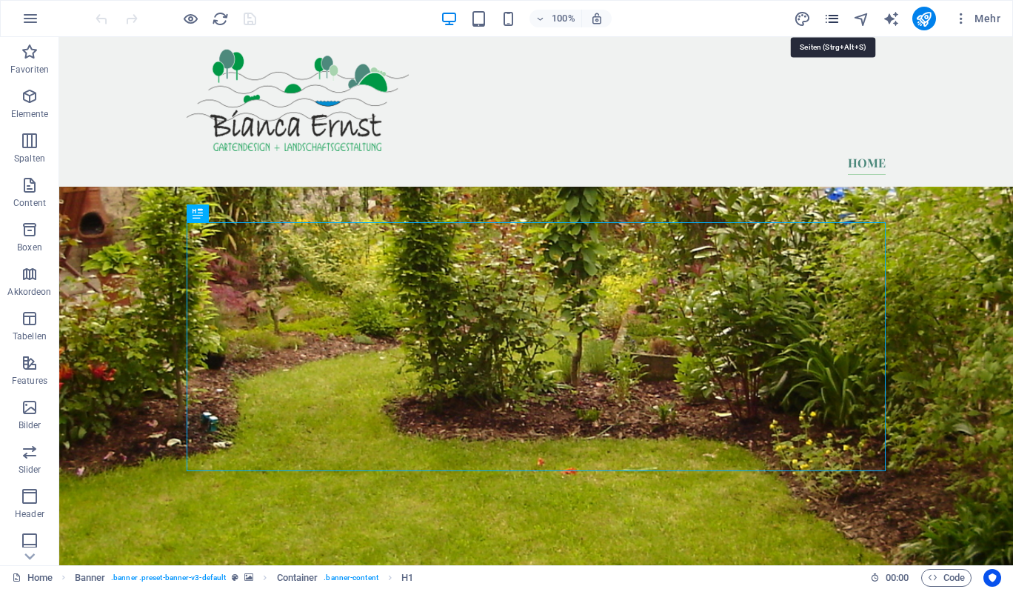
click at [827, 15] on icon "pages" at bounding box center [832, 18] width 17 height 17
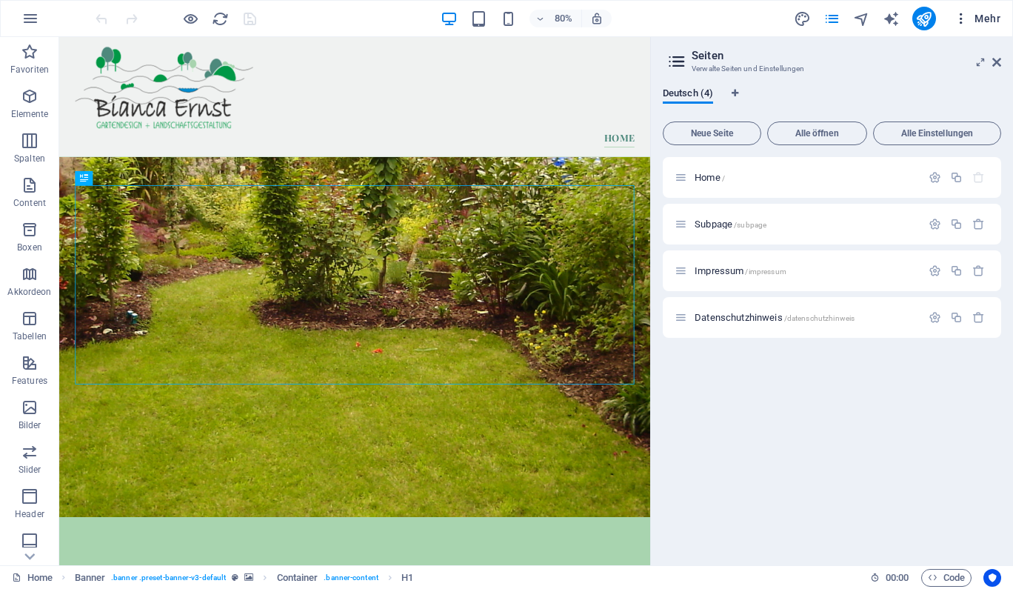
click at [983, 29] on button "Mehr" at bounding box center [977, 19] width 59 height 24
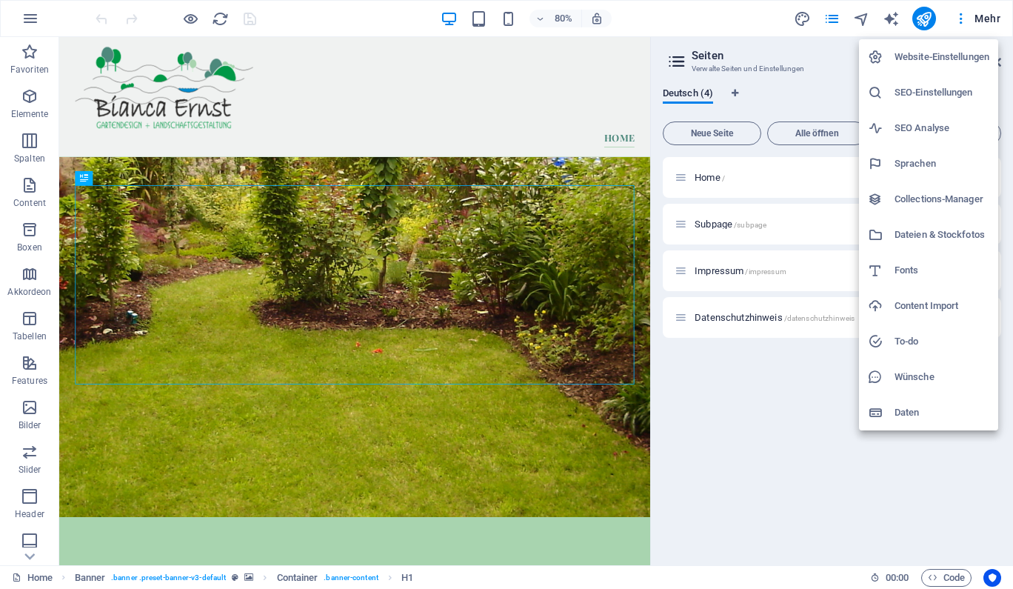
click at [912, 411] on h6 "Daten" at bounding box center [942, 413] width 95 height 18
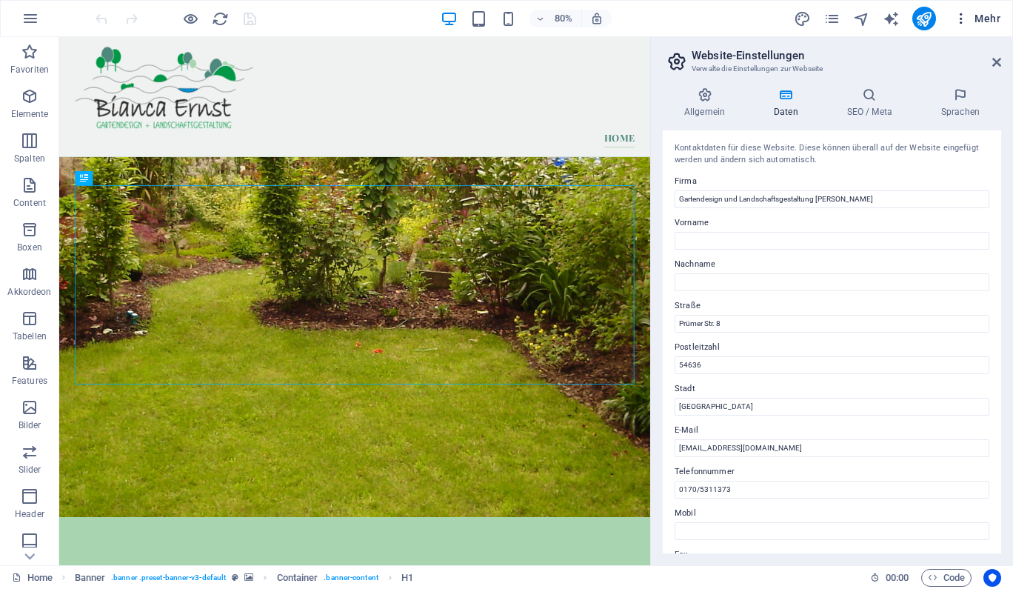
click at [987, 21] on span "Mehr" at bounding box center [977, 18] width 47 height 15
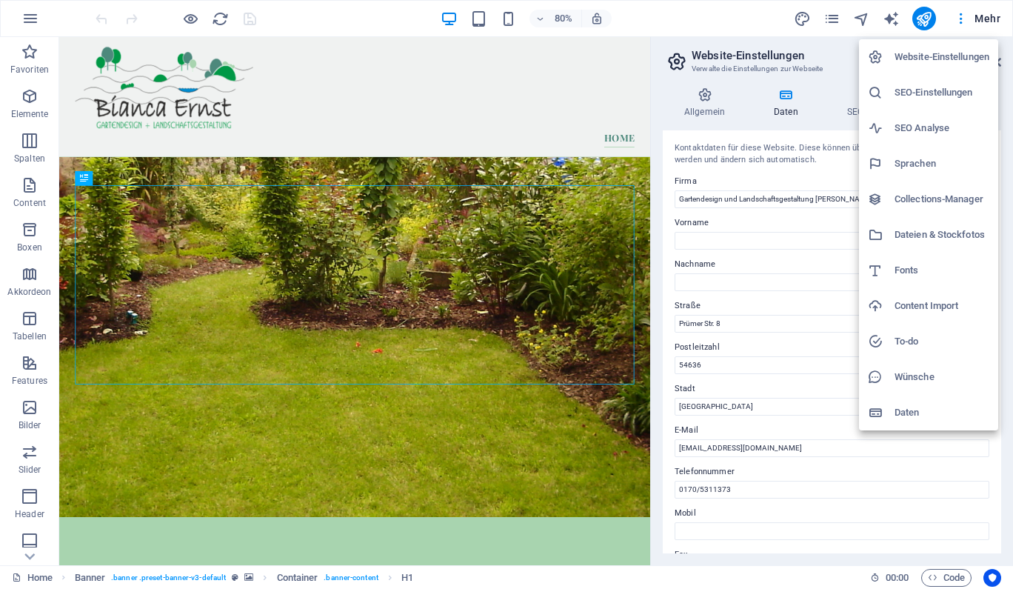
click at [916, 376] on h6 "Wünsche" at bounding box center [942, 377] width 95 height 18
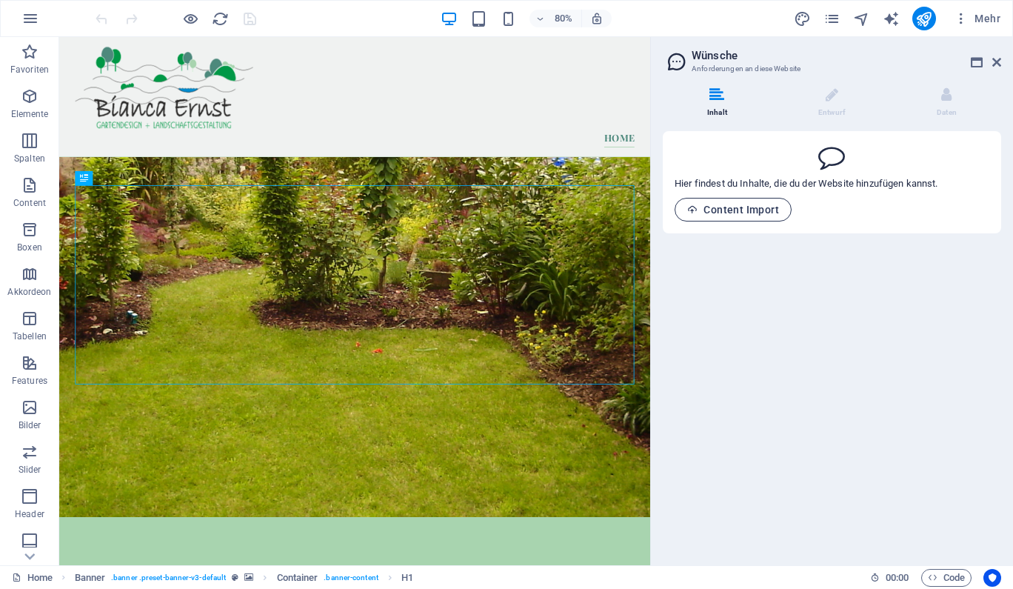
click at [739, 210] on span "Content Import" at bounding box center [733, 210] width 92 height 12
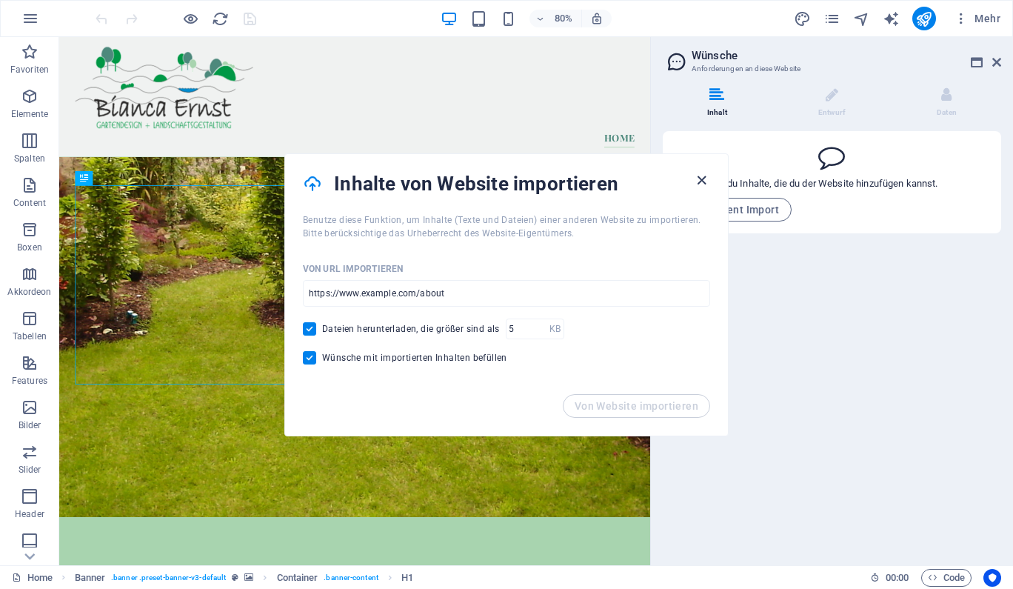
click at [697, 181] on icon "button" at bounding box center [701, 180] width 17 height 17
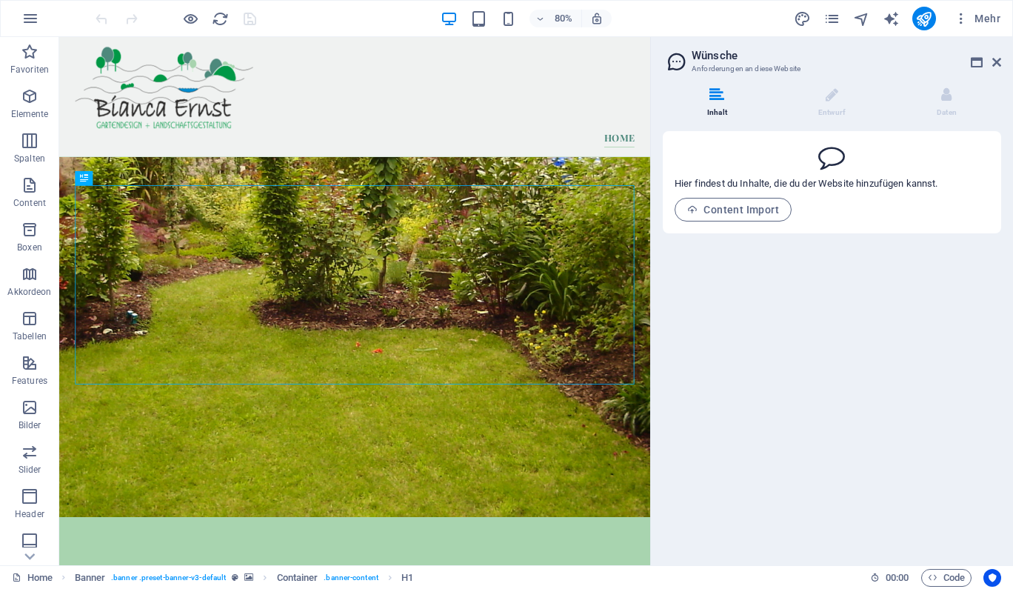
click at [732, 497] on div "Inhalt Entwurf Daten Hier findest du Inhalte, die du der Website hinzufügen kan…" at bounding box center [832, 321] width 362 height 490
click at [993, 60] on icon at bounding box center [997, 62] width 9 height 12
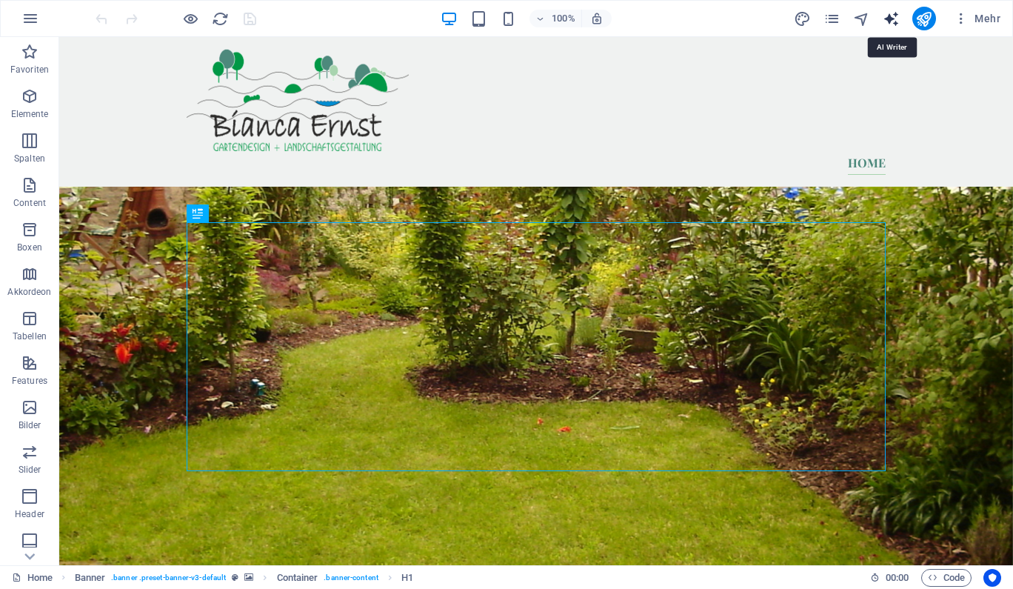
click at [893, 22] on icon "text_generator" at bounding box center [891, 18] width 17 height 17
select select "English"
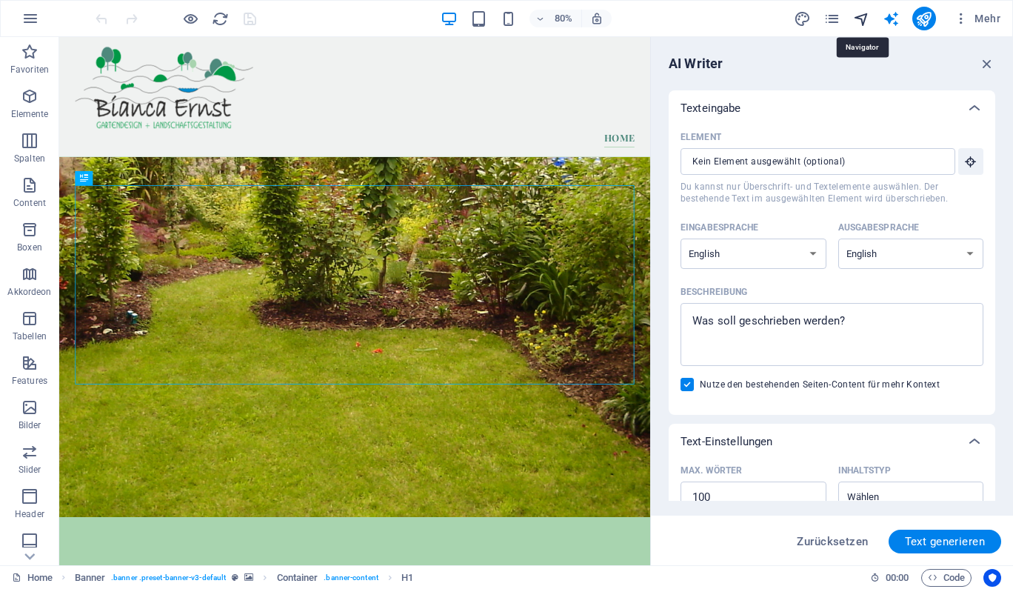
click at [859, 17] on icon "navigator" at bounding box center [861, 18] width 17 height 17
